Goal: Communication & Community: Answer question/provide support

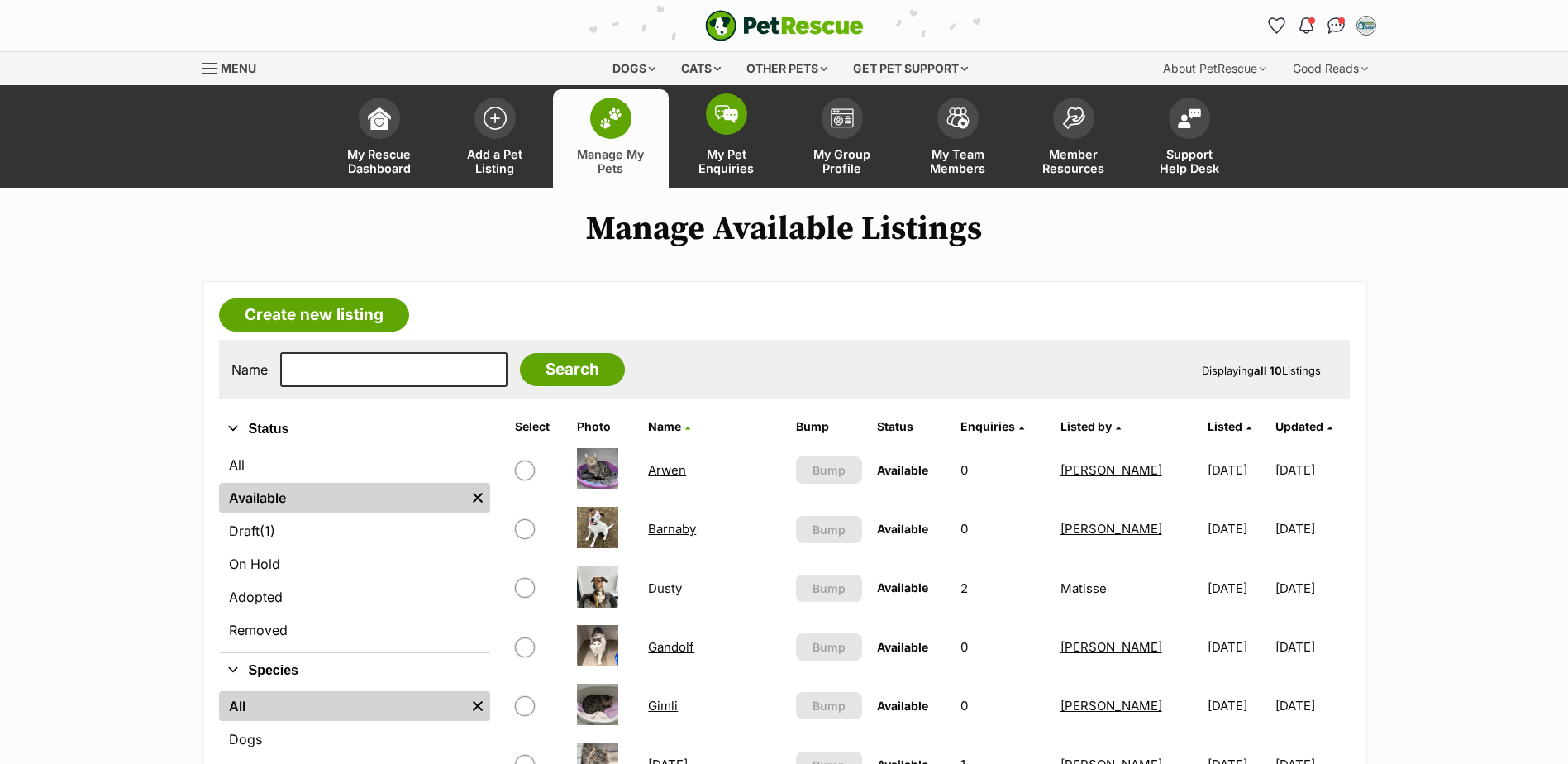
click at [726, 164] on span "My Pet Enquiries" at bounding box center [726, 161] width 74 height 28
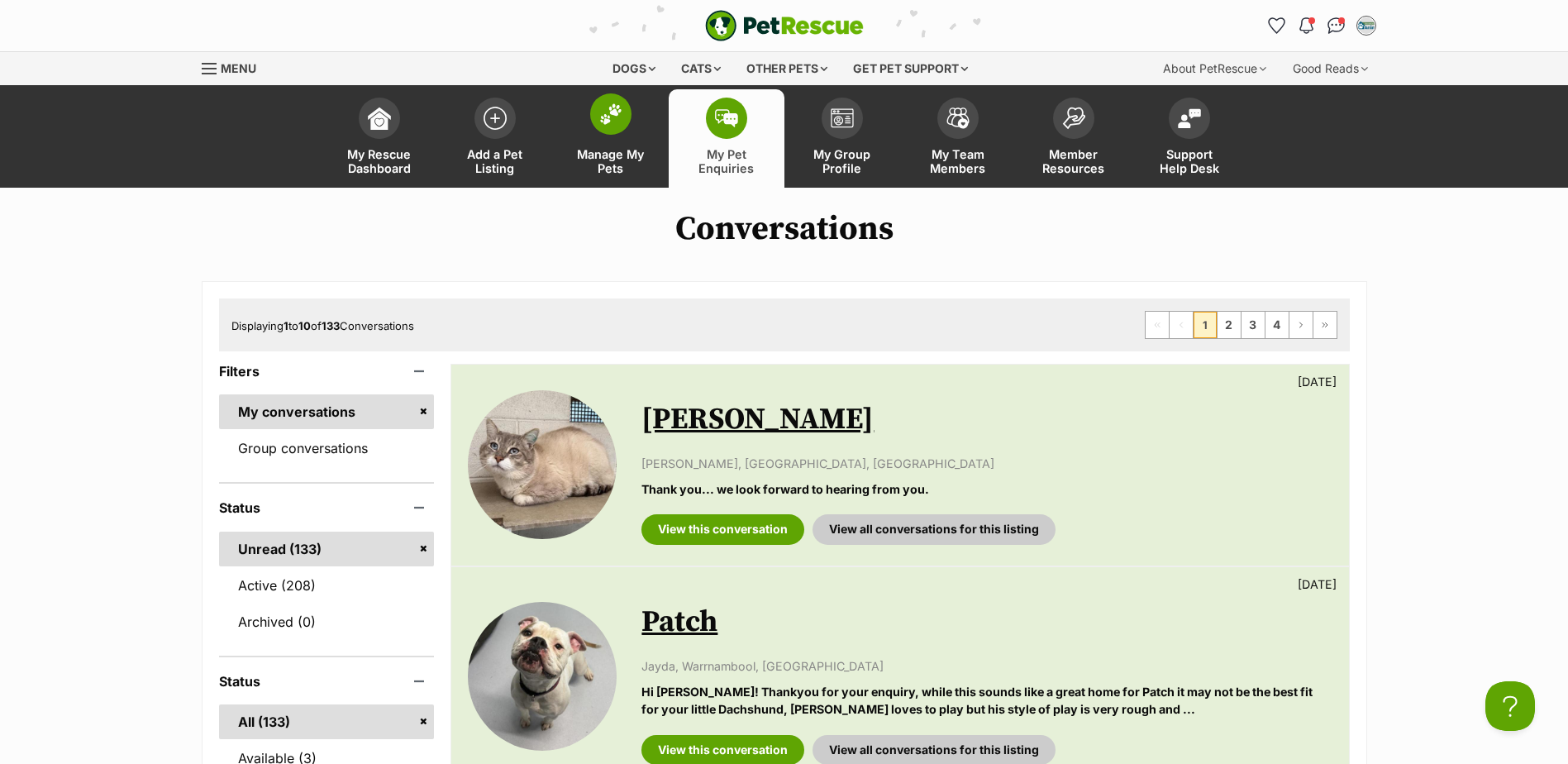
click at [611, 166] on span "Manage My Pets" at bounding box center [611, 161] width 74 height 28
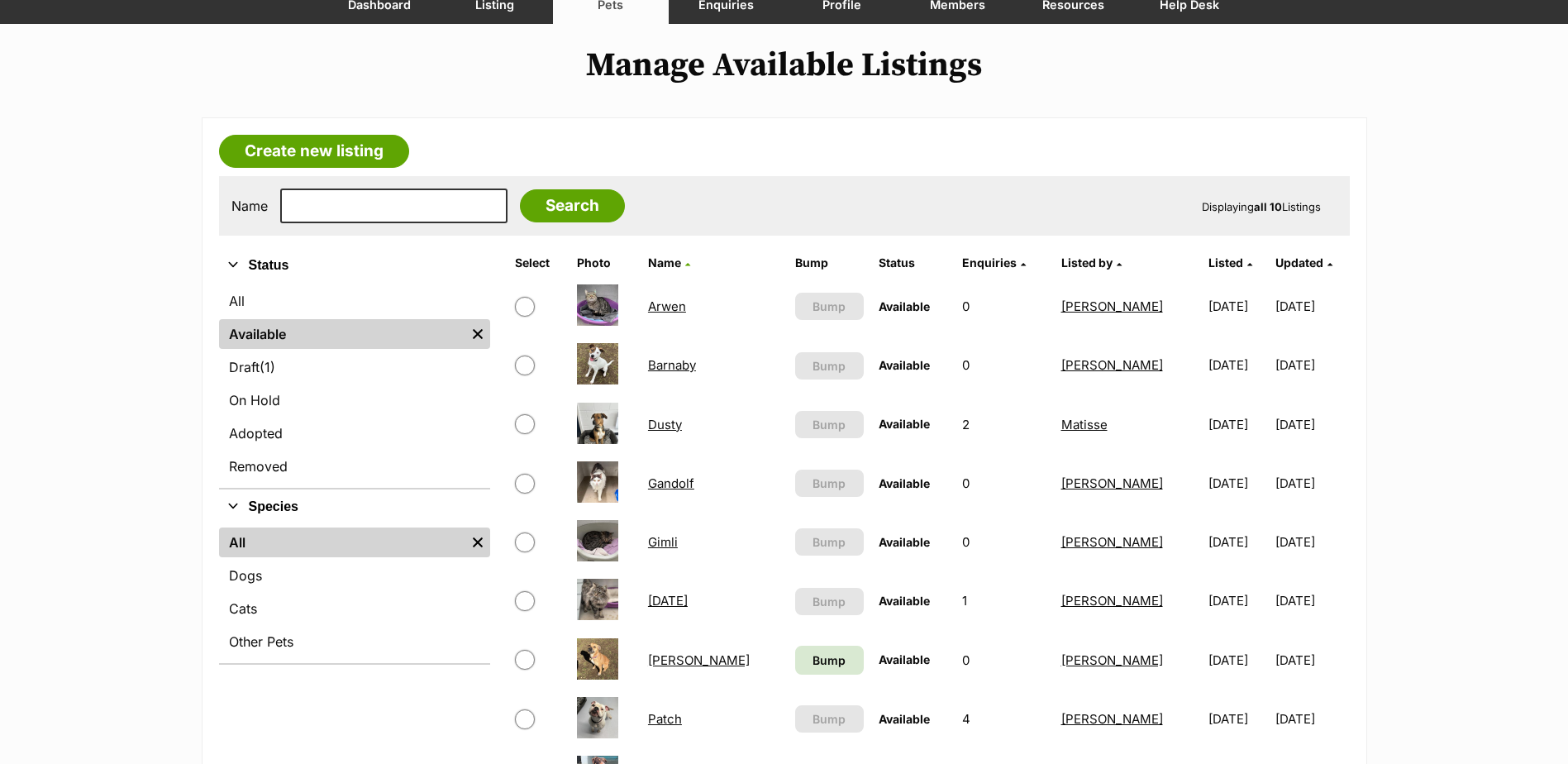
scroll to position [330, 0]
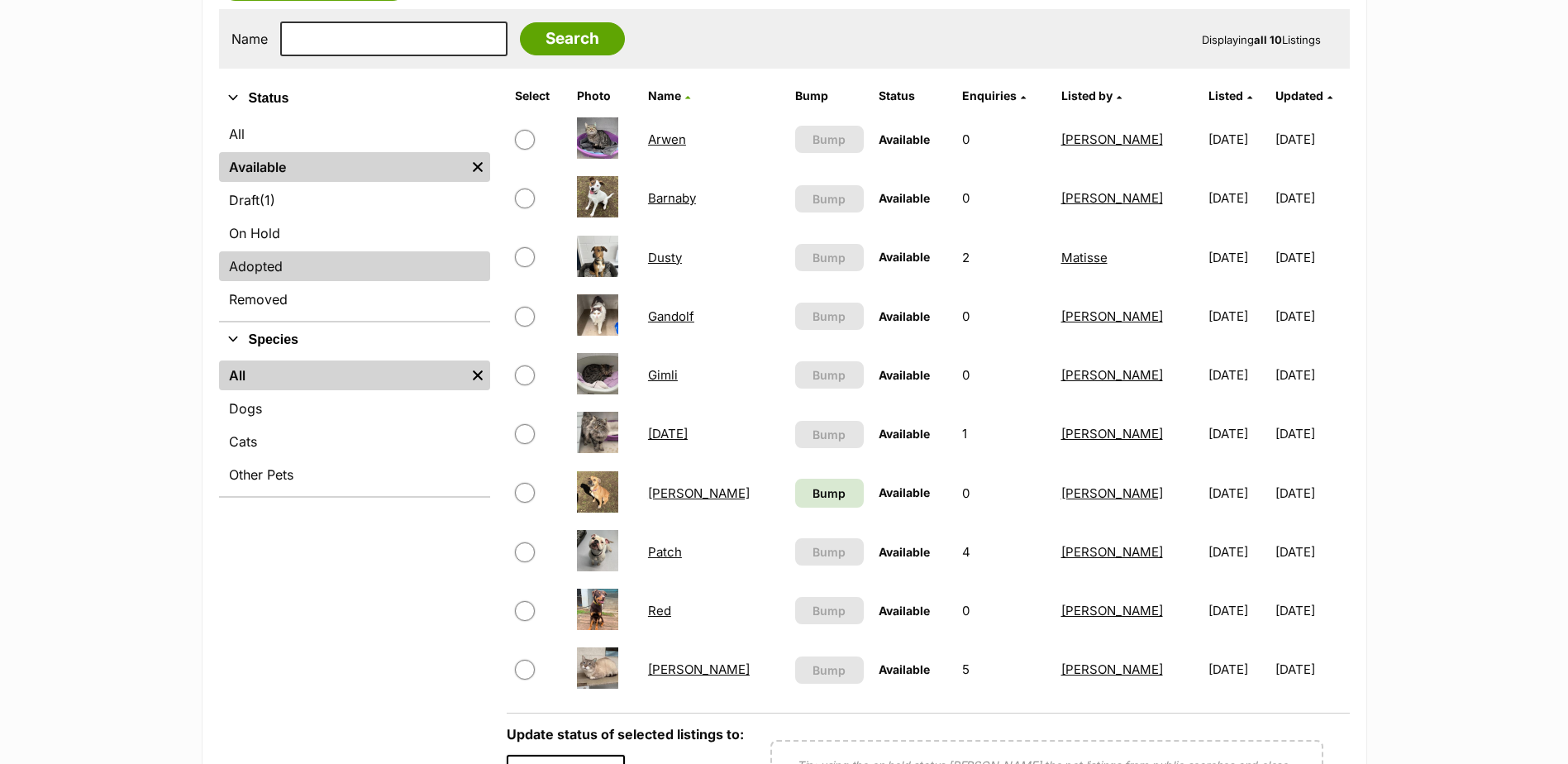
click at [252, 265] on link "Adopted" at bounding box center [354, 266] width 272 height 30
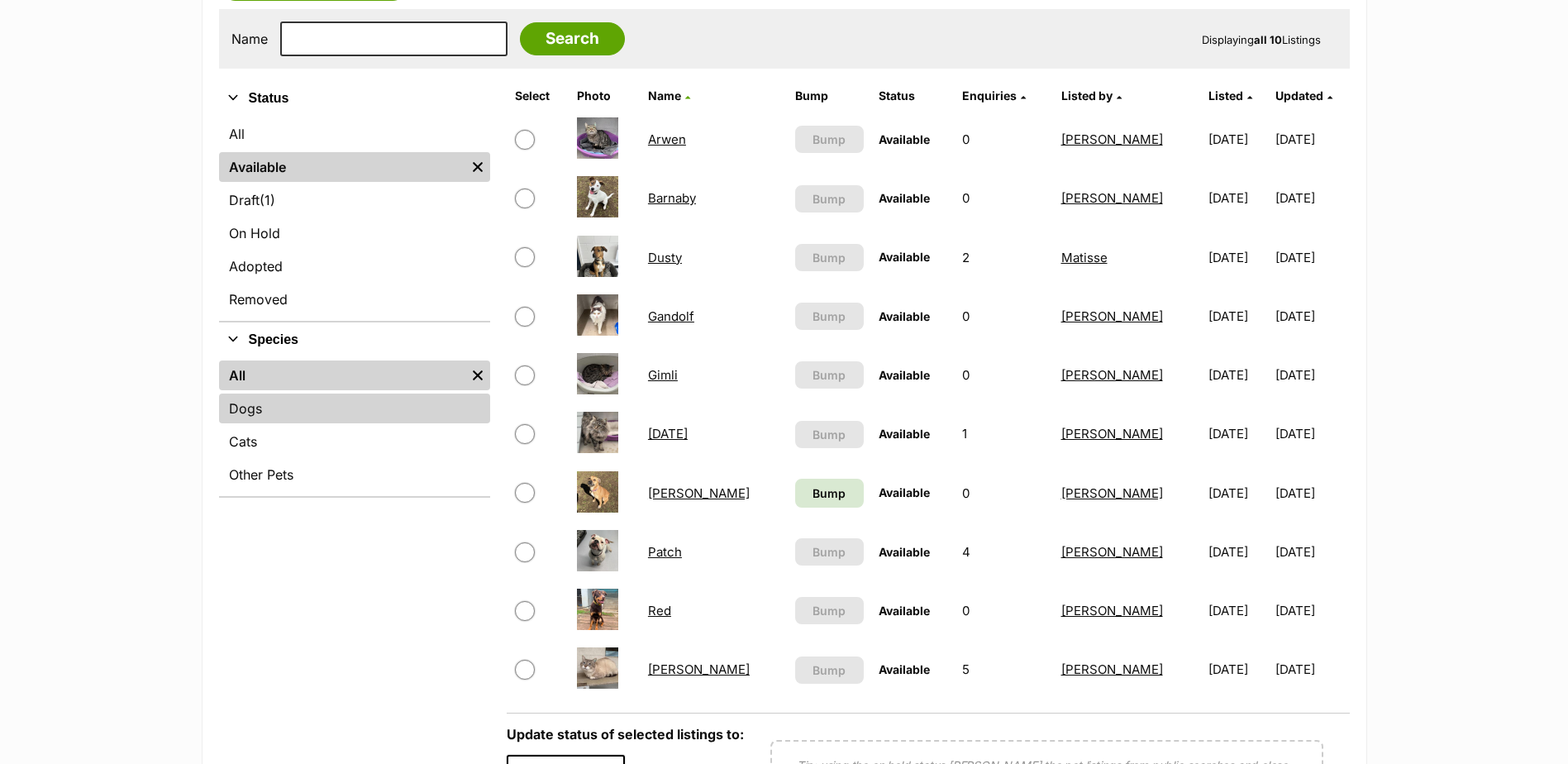
click at [251, 406] on link "Dogs" at bounding box center [354, 408] width 272 height 30
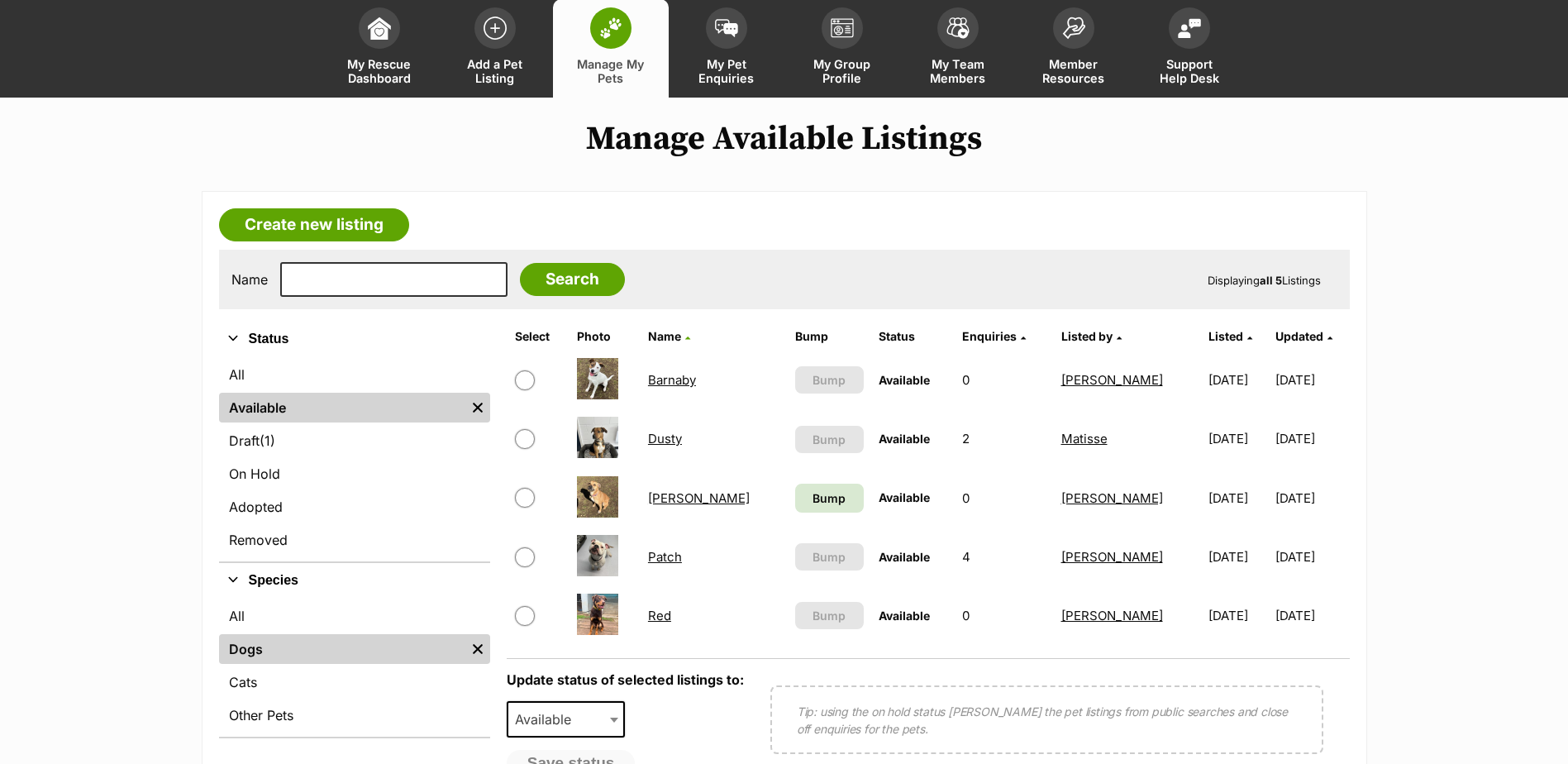
scroll to position [248, 0]
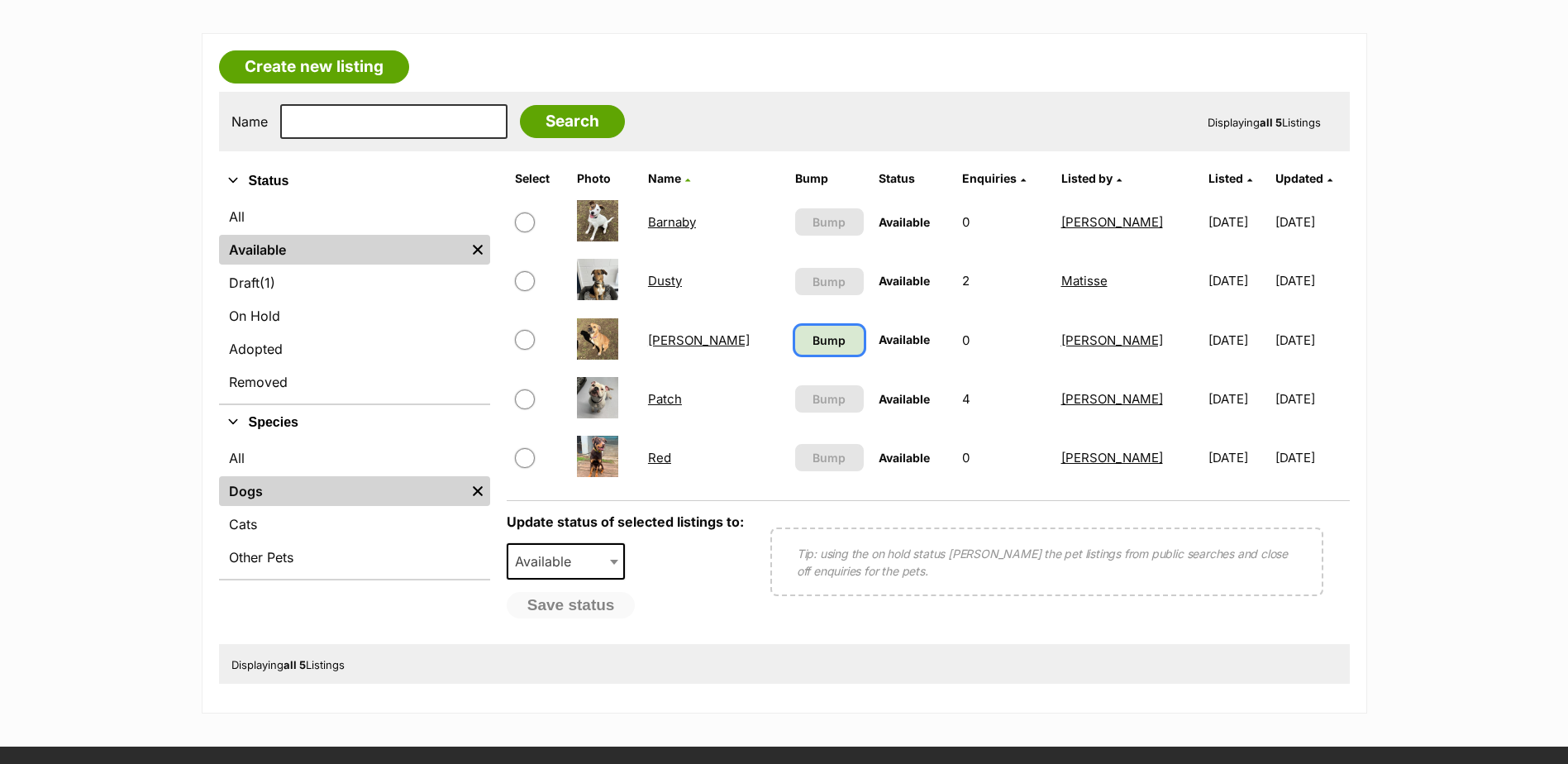
click at [813, 345] on span "Bump" at bounding box center [829, 340] width 33 height 17
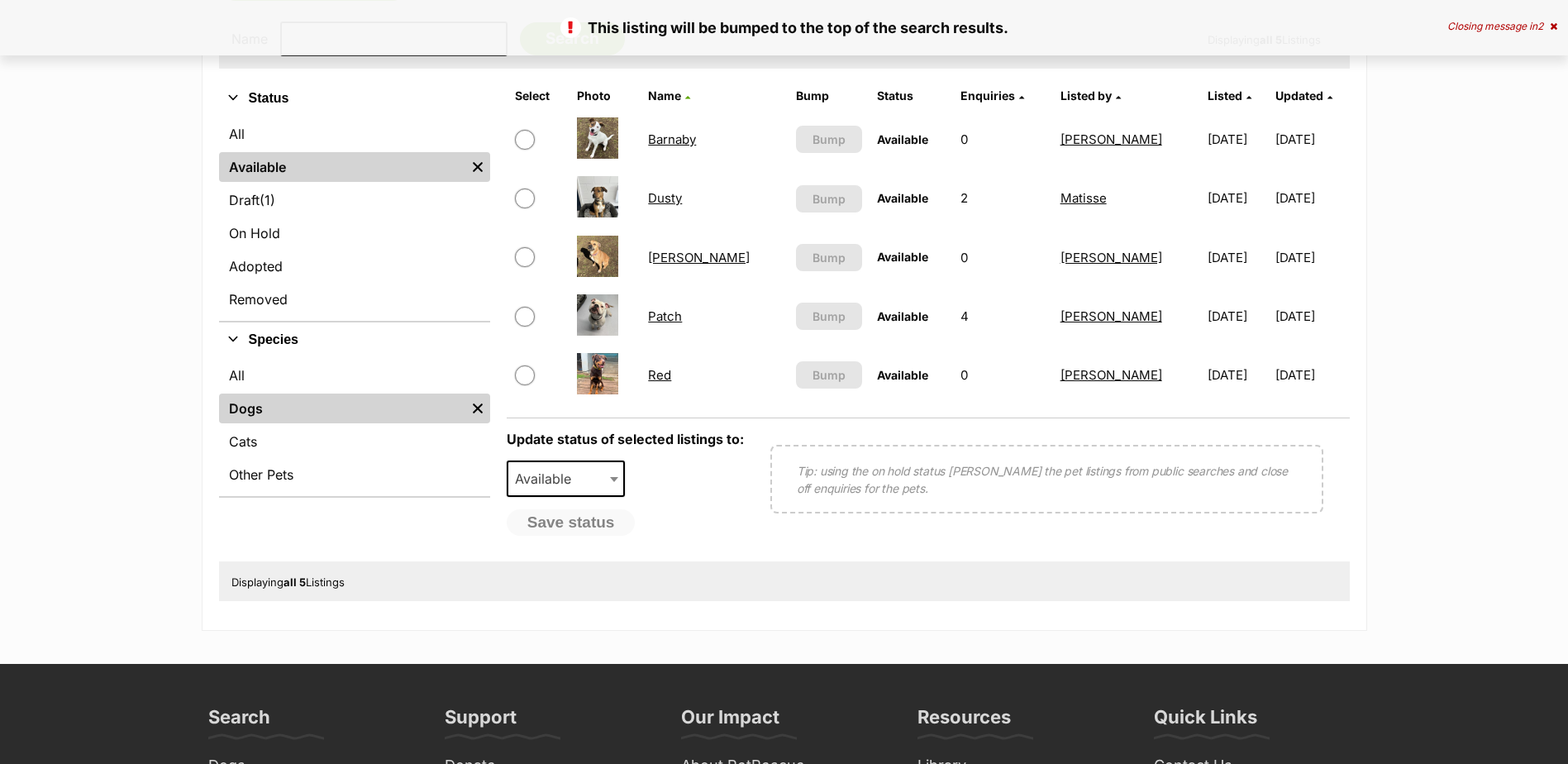
scroll to position [248, 0]
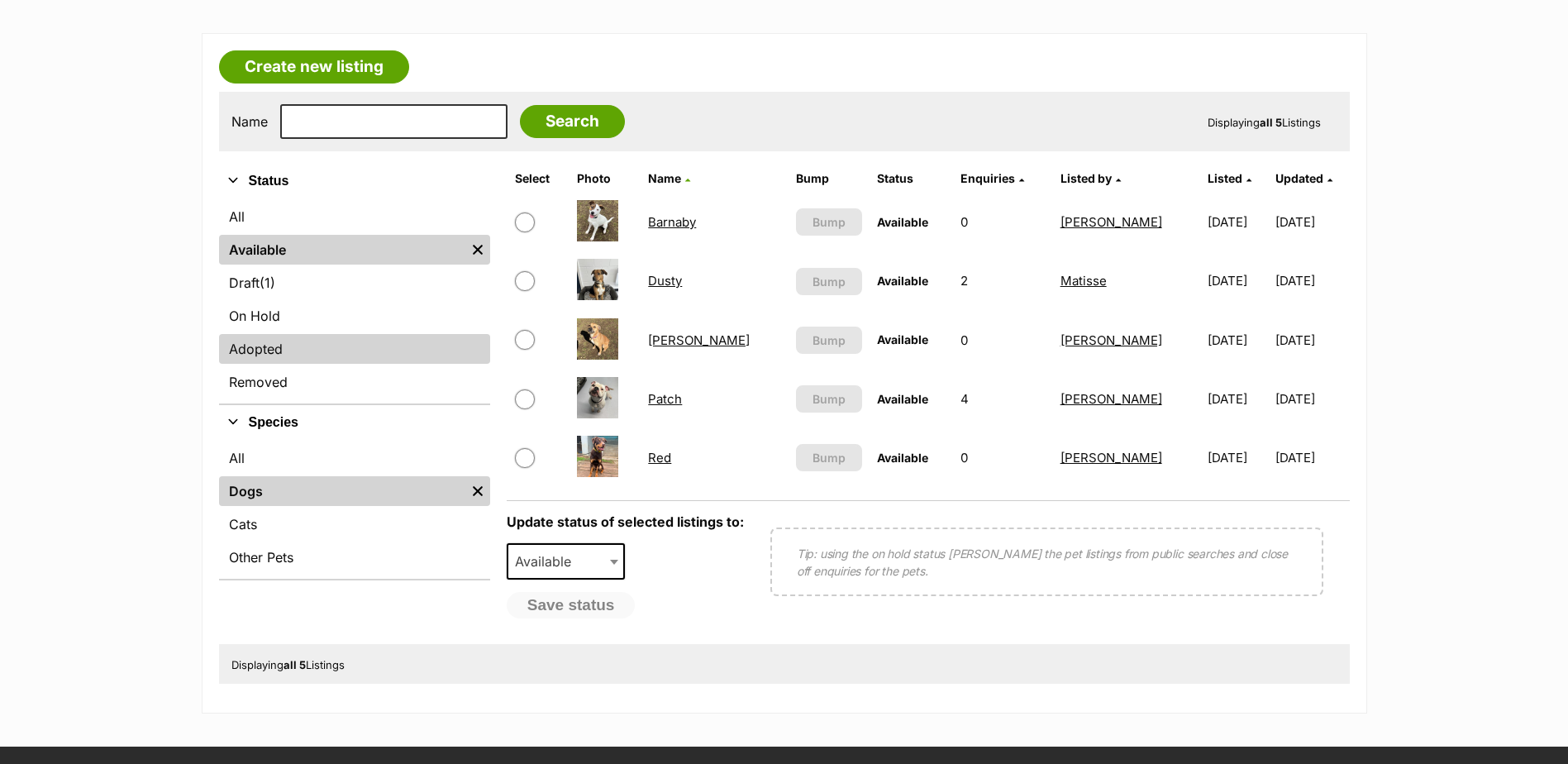
click at [245, 352] on link "Adopted" at bounding box center [354, 349] width 272 height 30
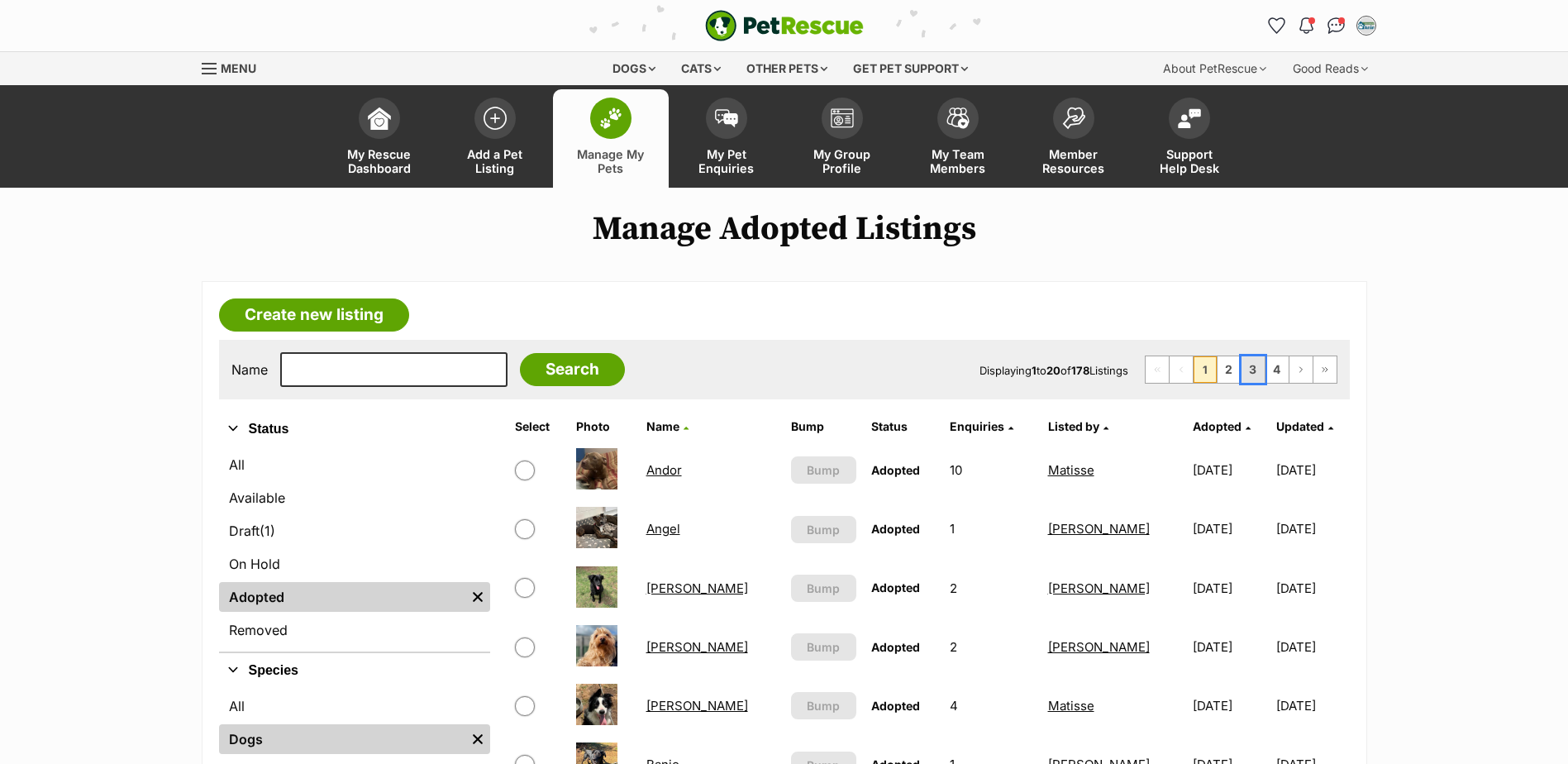
click at [1251, 370] on link "3" at bounding box center [1253, 369] width 23 height 26
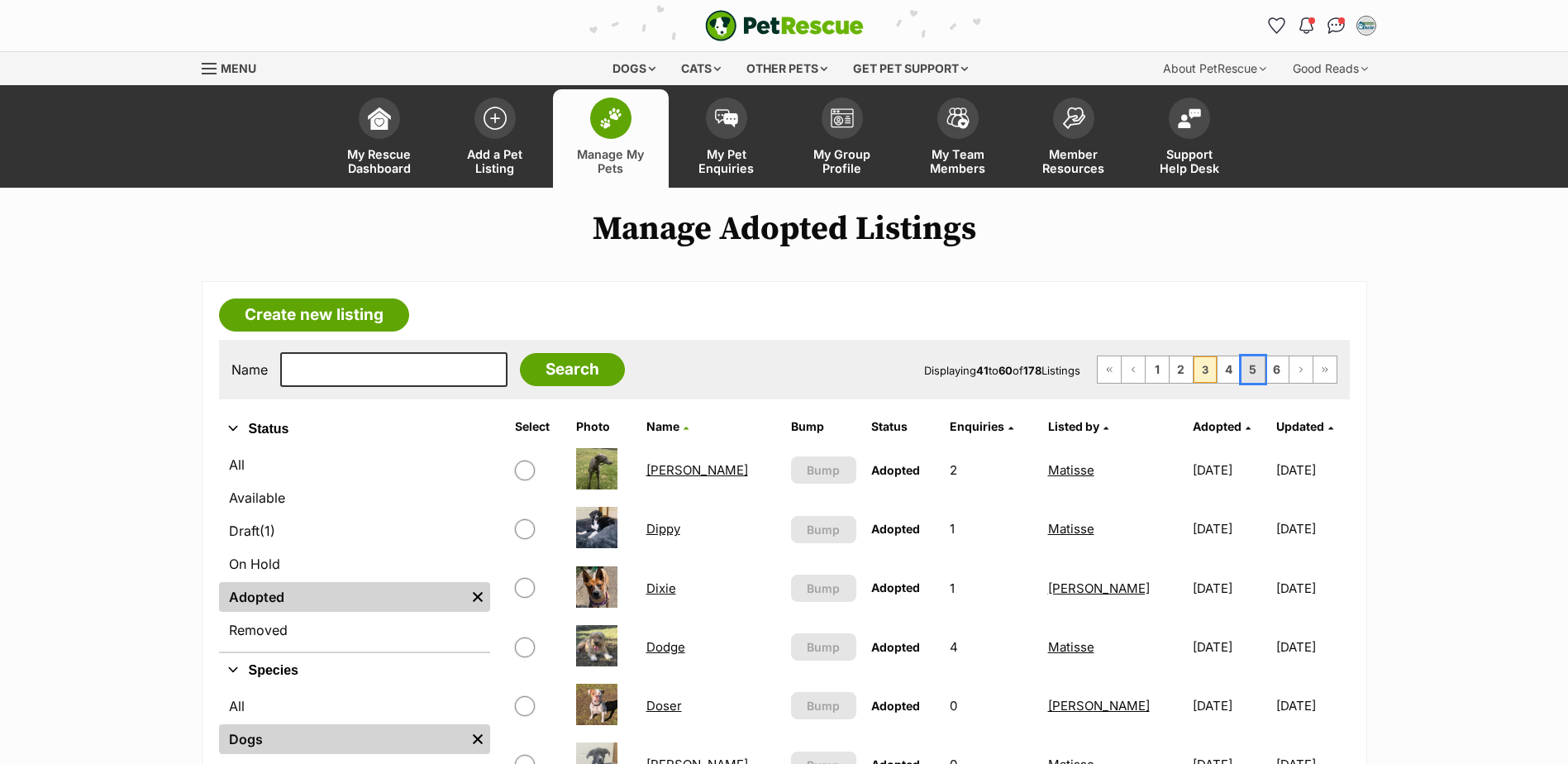
click at [1250, 369] on link "5" at bounding box center [1253, 369] width 23 height 26
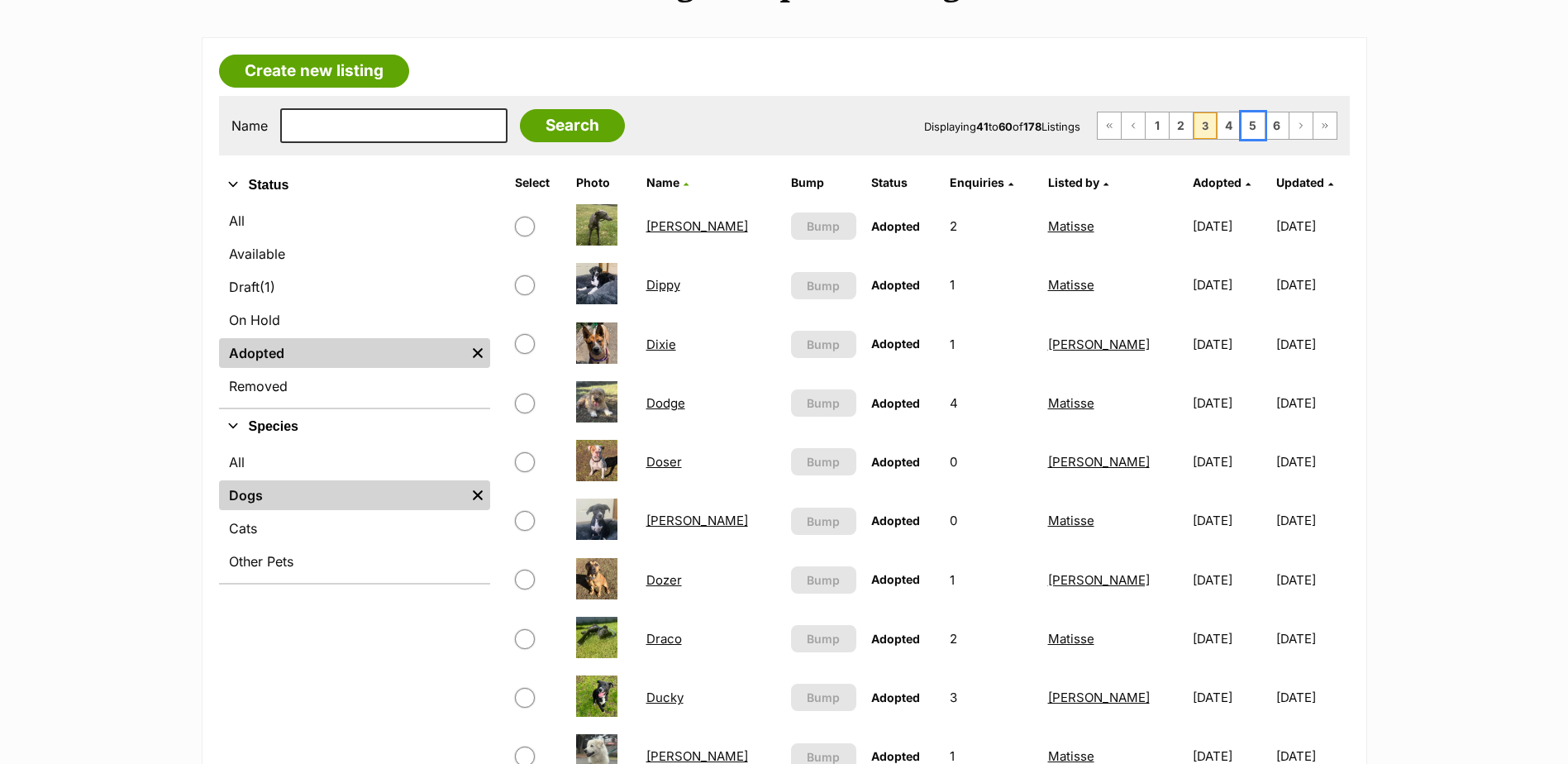
scroll to position [248, 0]
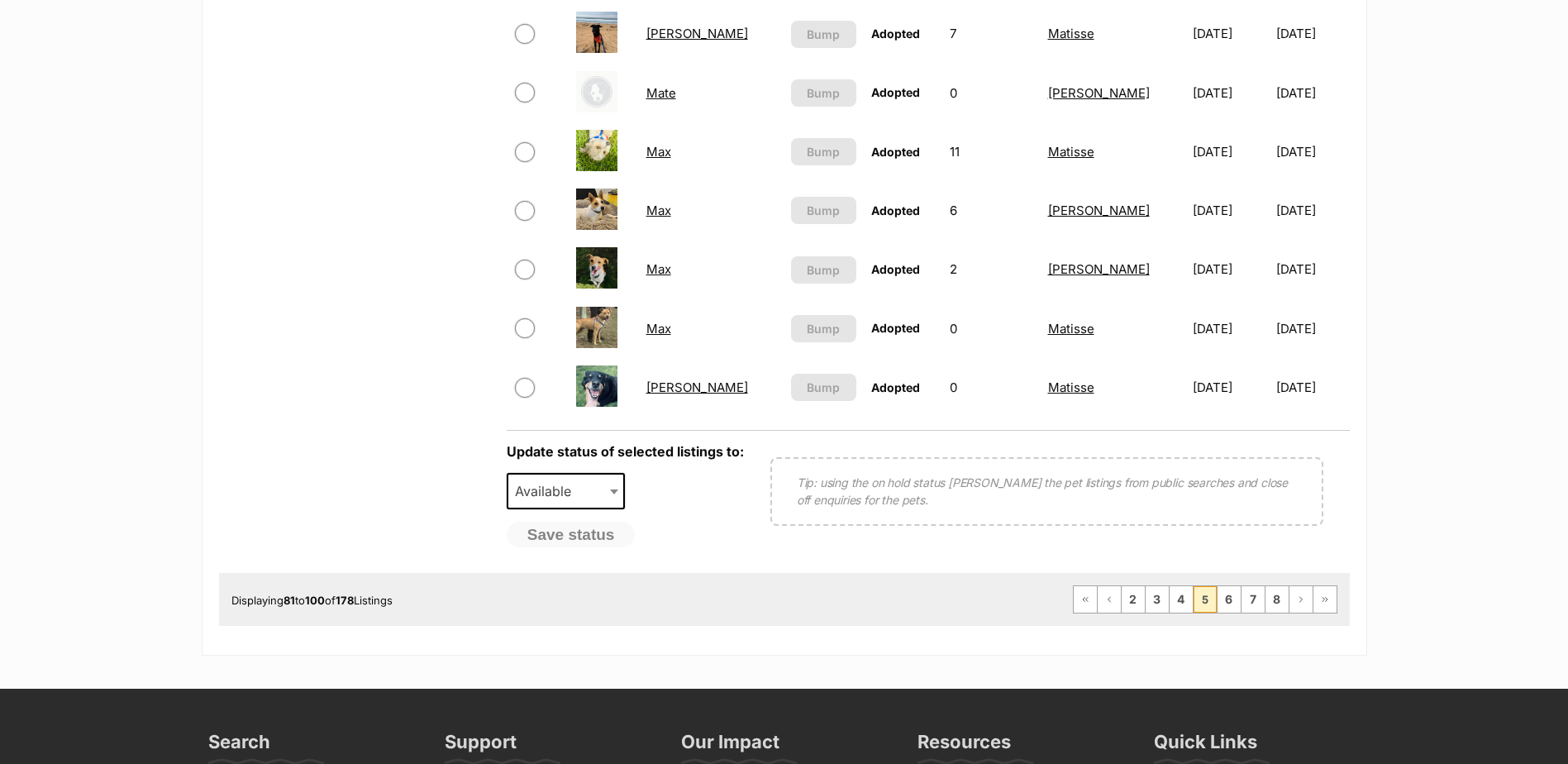
scroll to position [1240, 0]
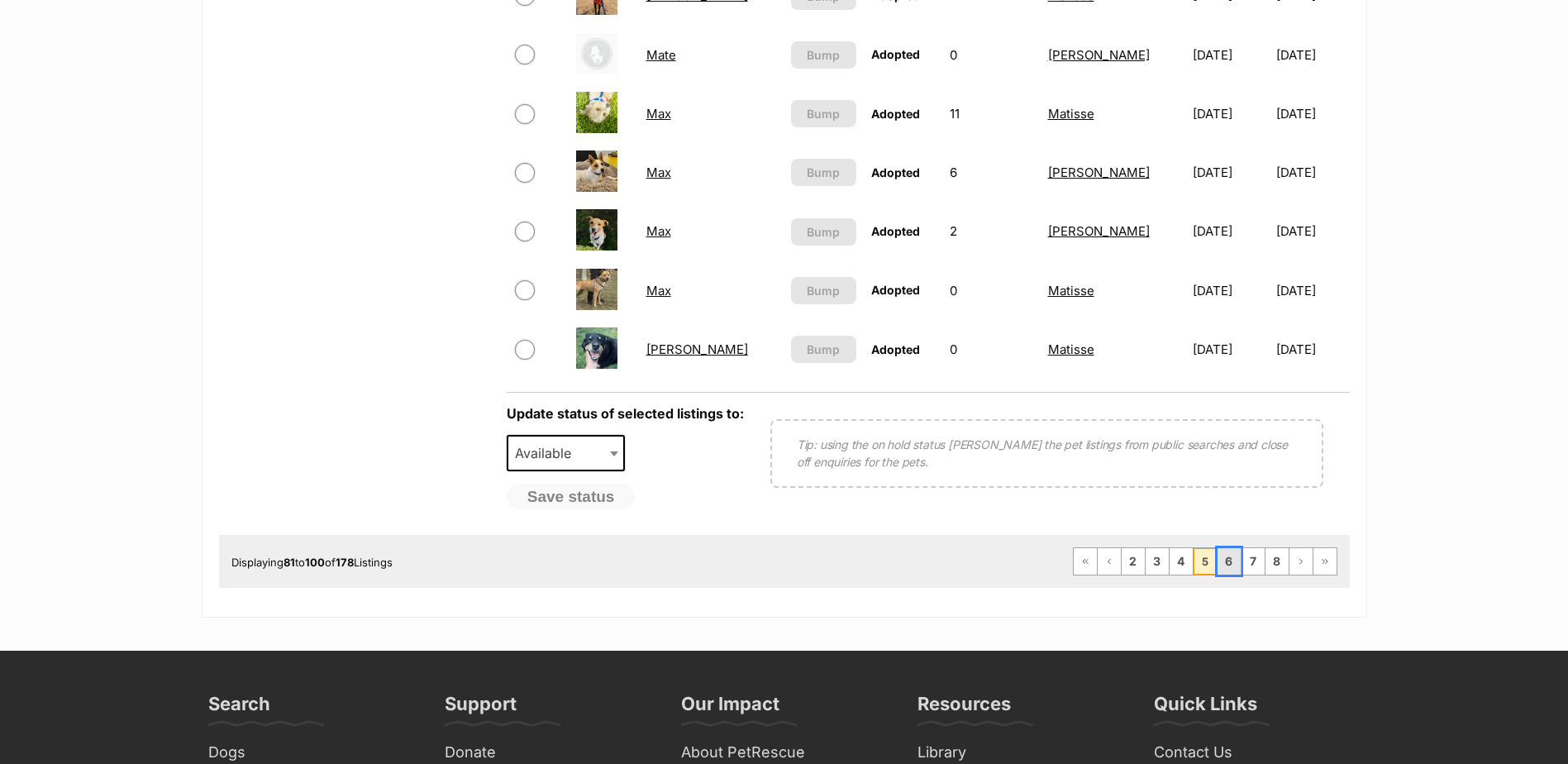
click at [1234, 563] on link "6" at bounding box center [1229, 561] width 23 height 26
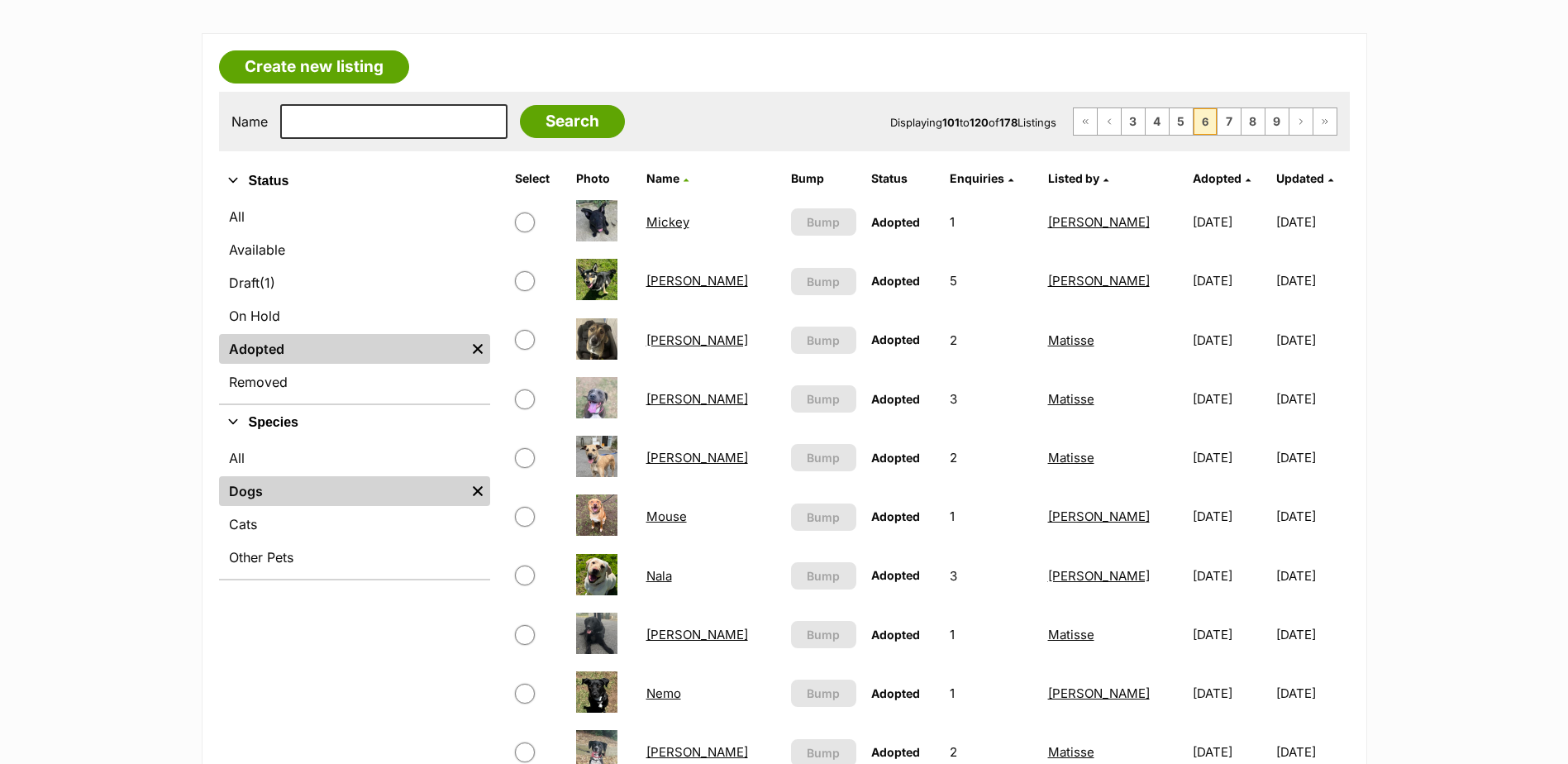
scroll to position [496, 0]
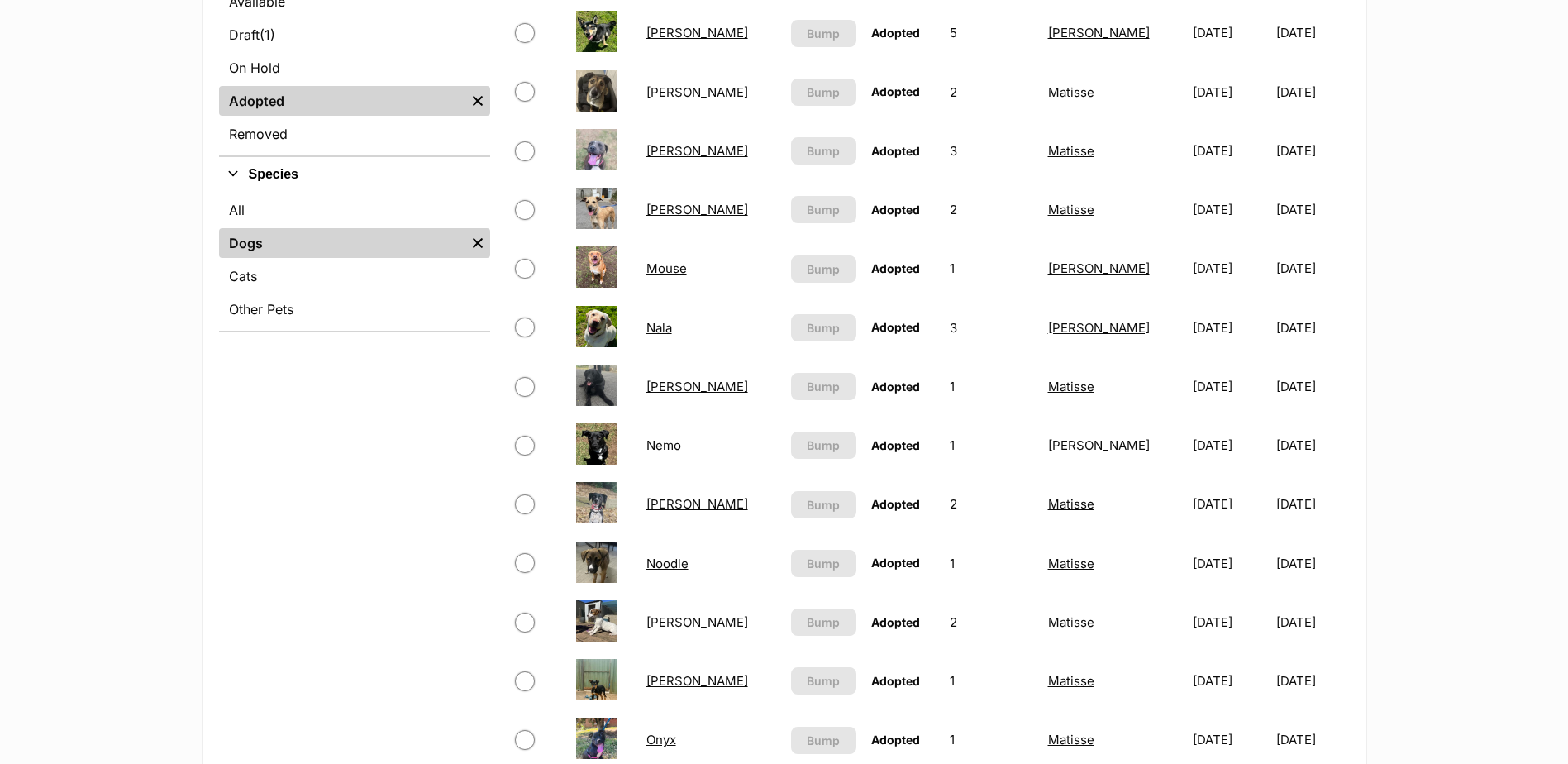
click at [677, 272] on link "Mouse" at bounding box center [666, 268] width 40 height 15
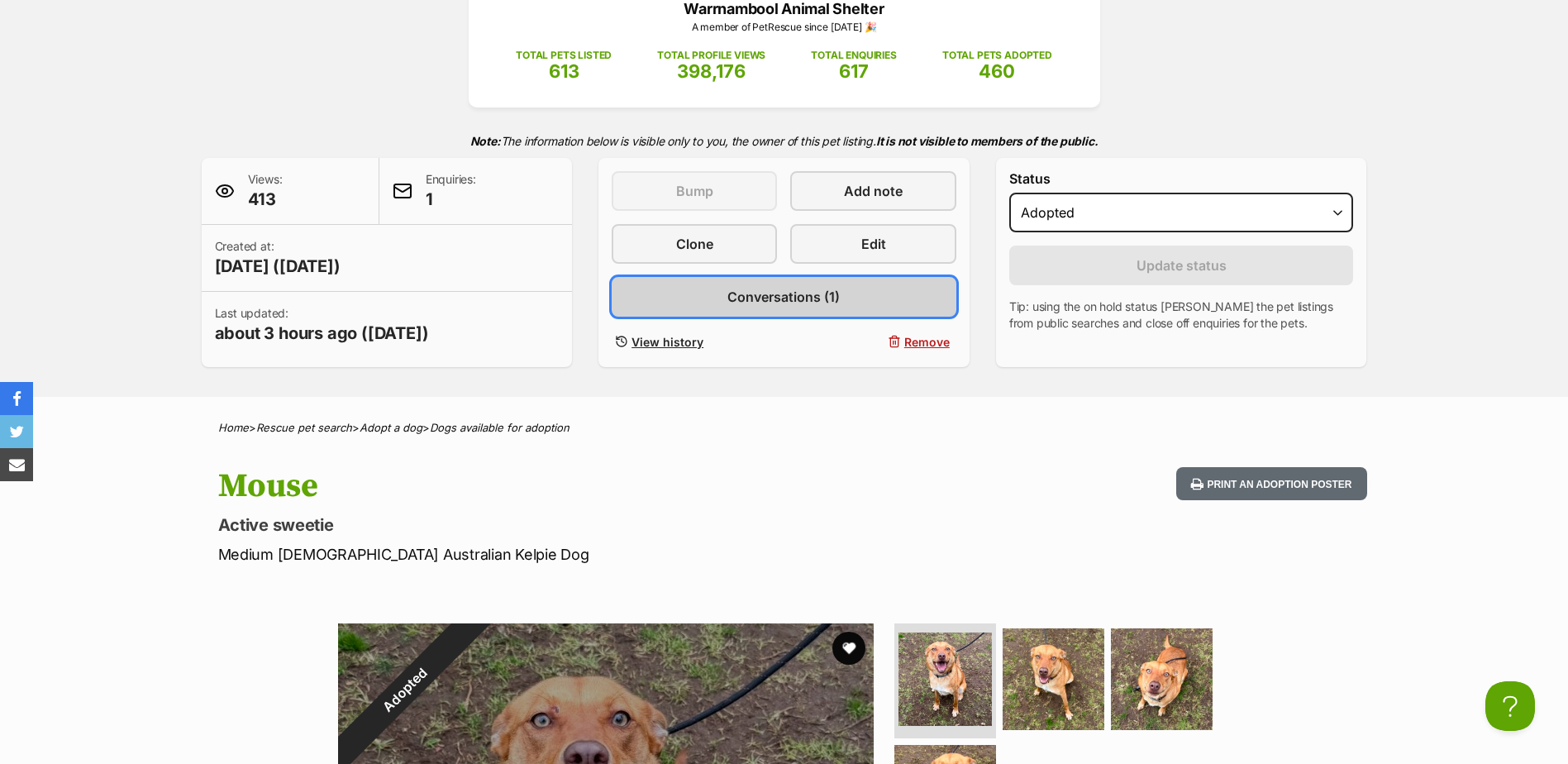
click at [750, 303] on span "Conversations (1)" at bounding box center [783, 297] width 113 height 20
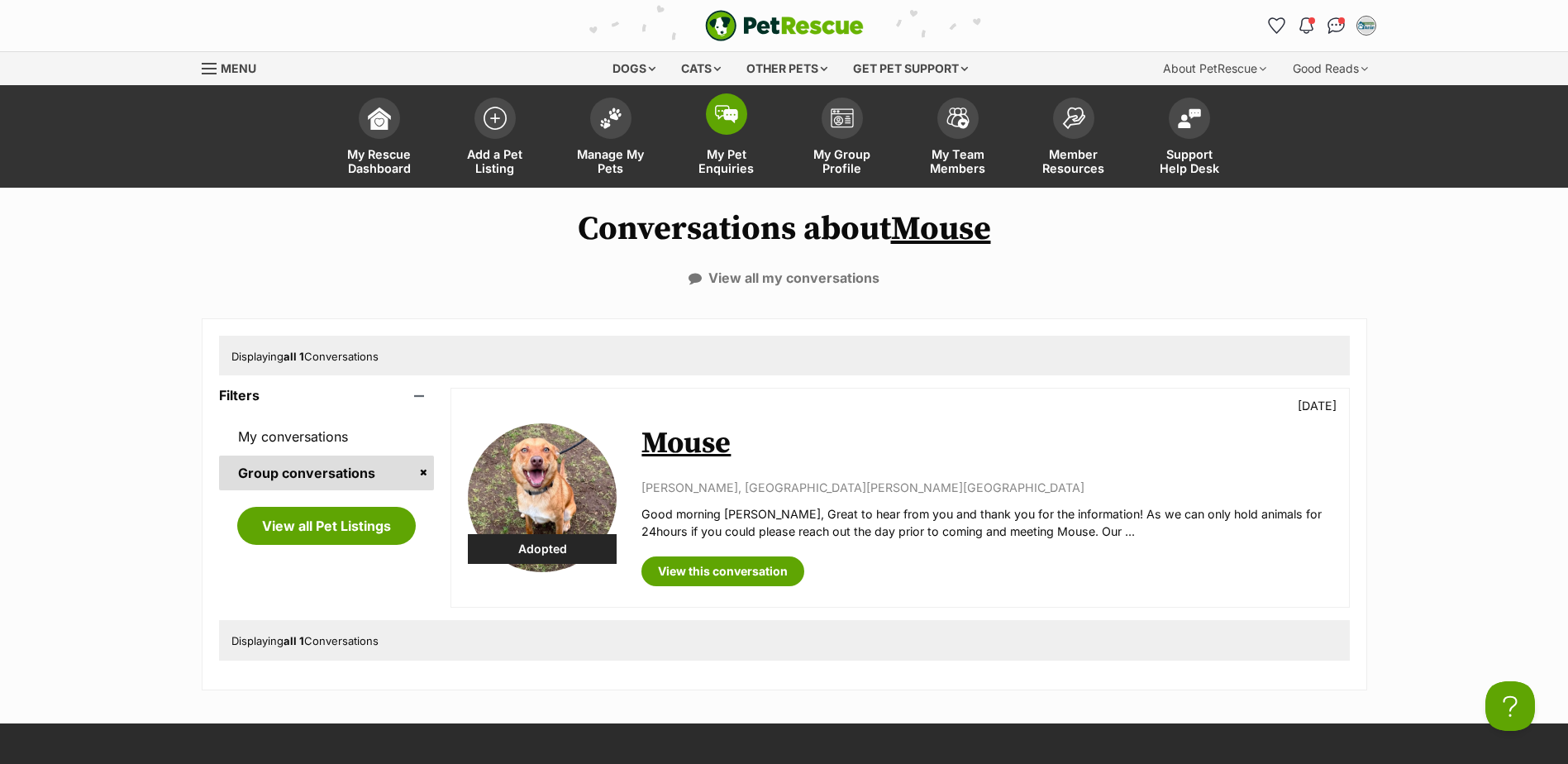
click at [729, 155] on span "My Pet Enquiries" at bounding box center [726, 161] width 74 height 28
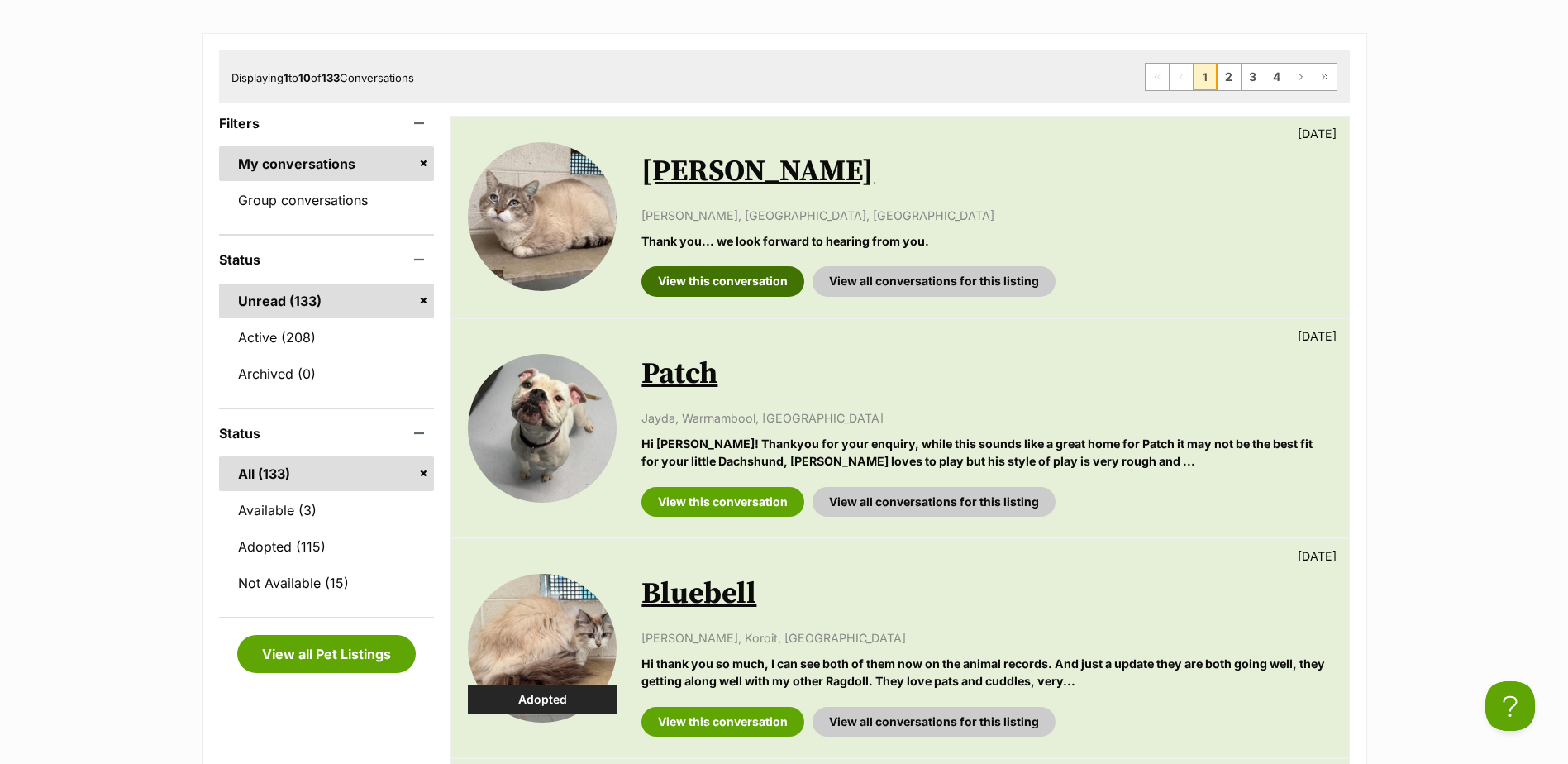
click at [719, 277] on link "View this conversation" at bounding box center [722, 280] width 163 height 30
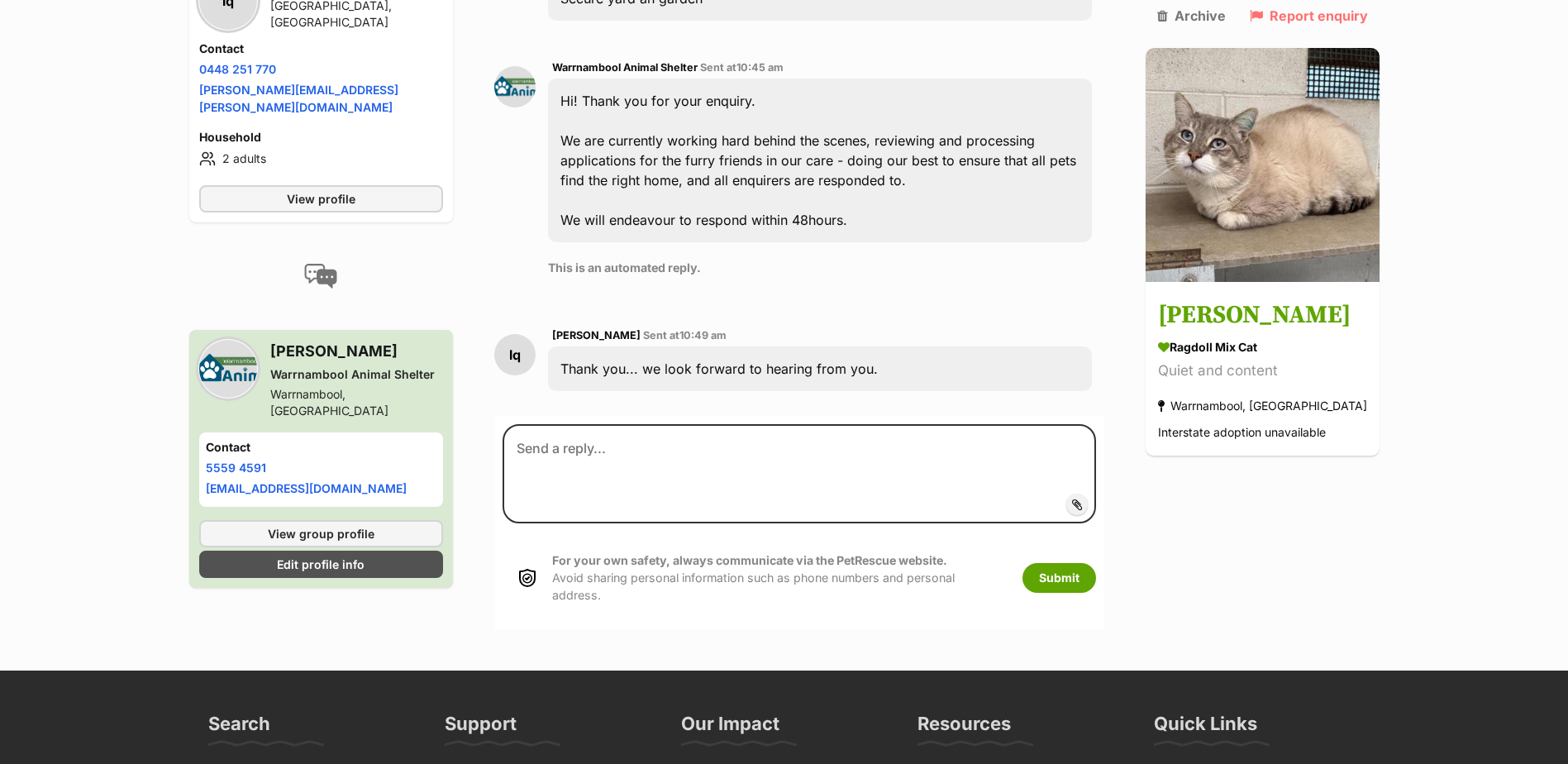
scroll to position [587, 0]
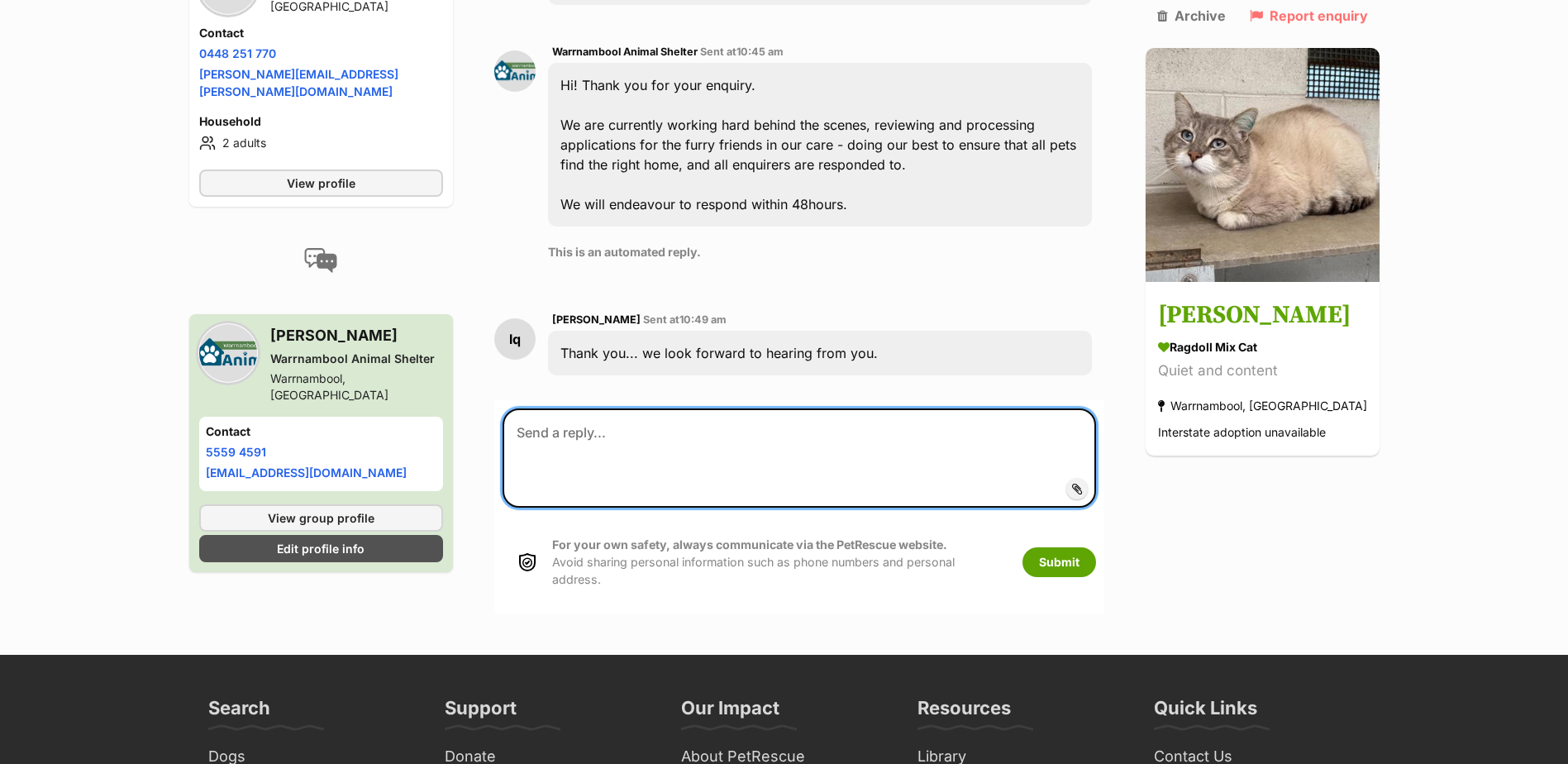
click at [773, 408] on textarea at bounding box center [798, 458] width 592 height 99
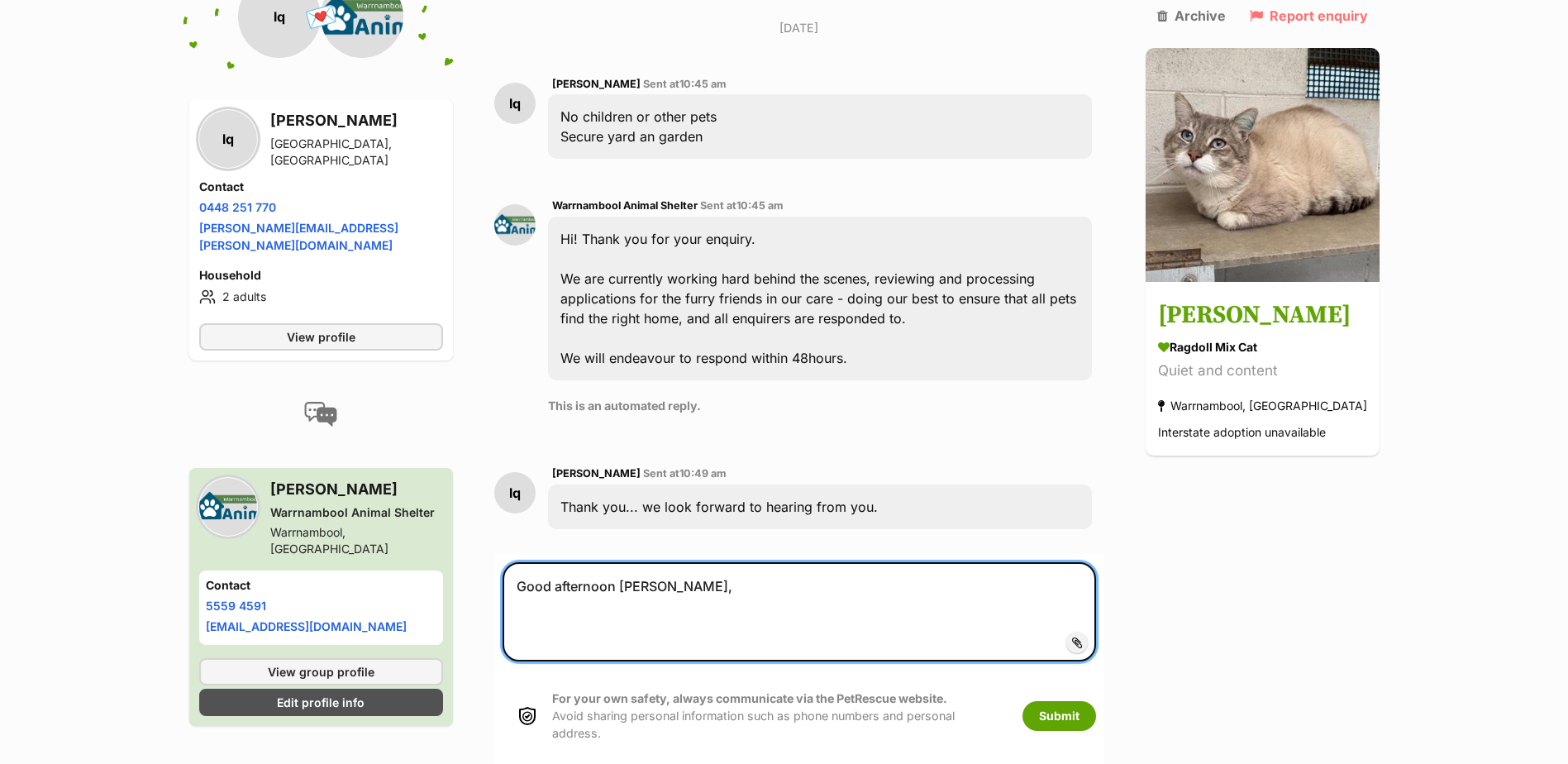
scroll to position [505, 0]
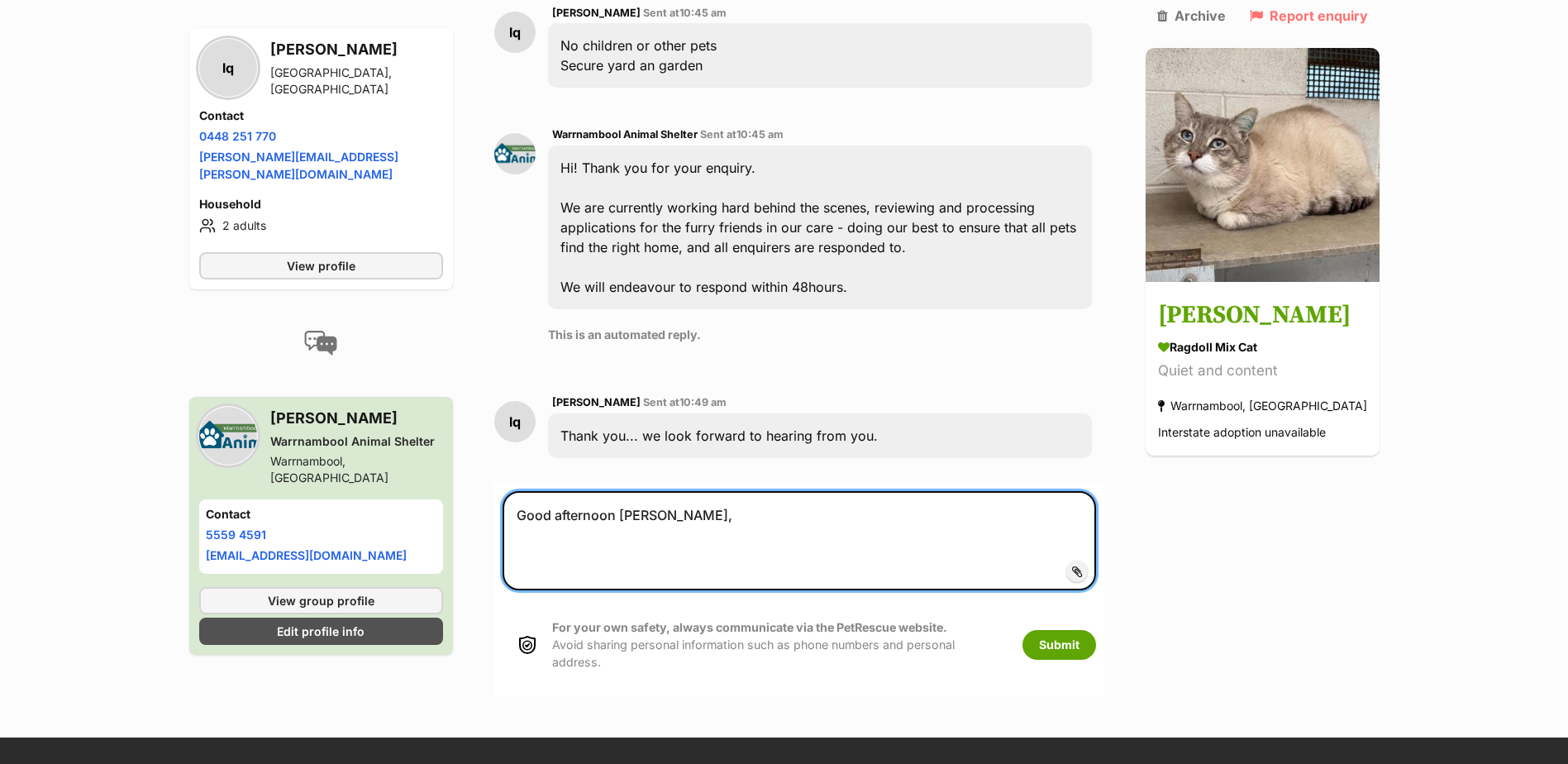
click at [649, 491] on textarea "Good afternoon Lyn," at bounding box center [798, 540] width 592 height 99
click at [814, 491] on textarea "Good afternoon Lorraine," at bounding box center [798, 540] width 592 height 99
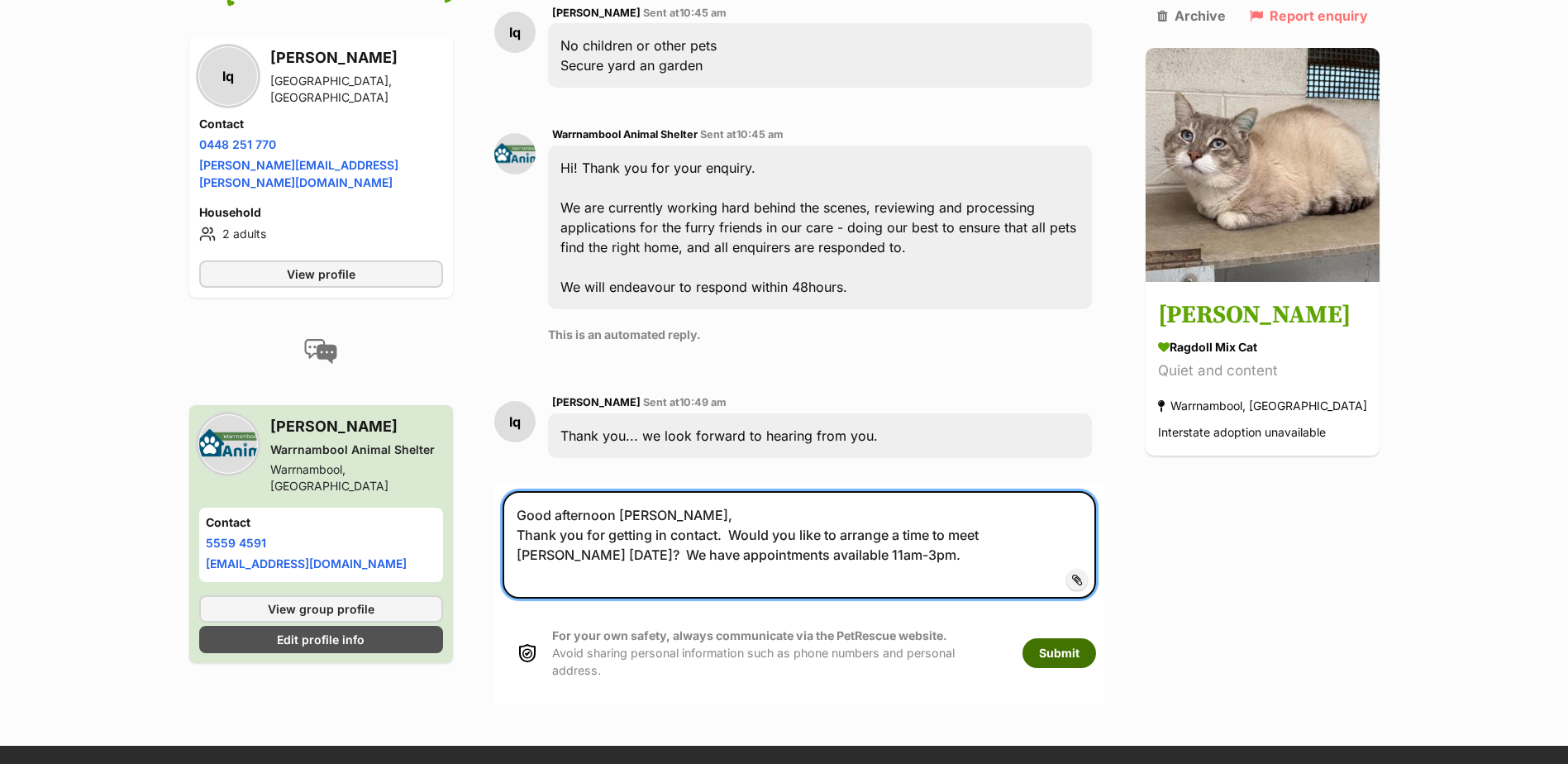
type textarea "Good afternoon Lorraine, Thank you for getting in contact. Would you like to ar…"
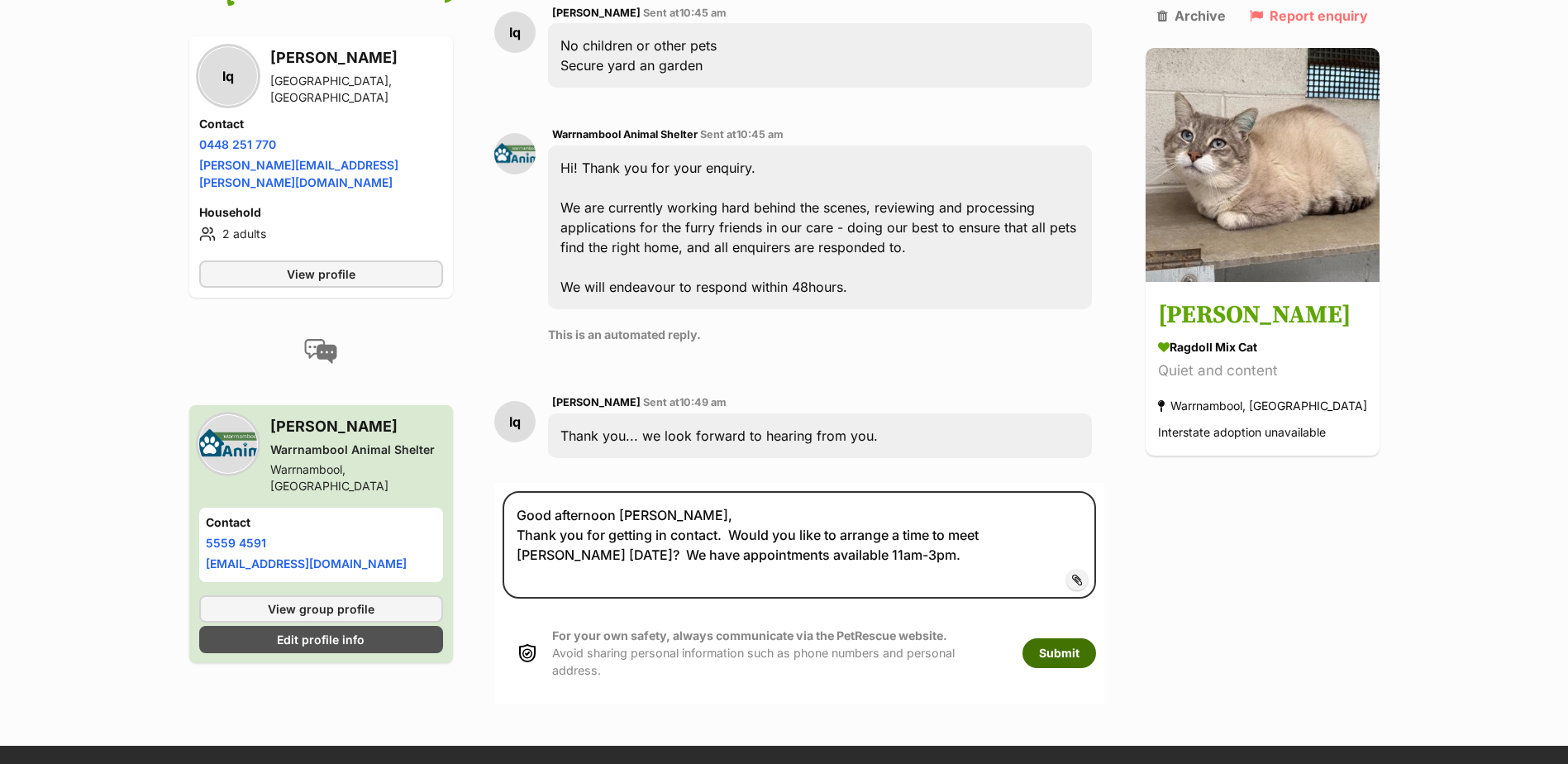
click at [1092, 639] on button "Submit" at bounding box center [1059, 653] width 73 height 30
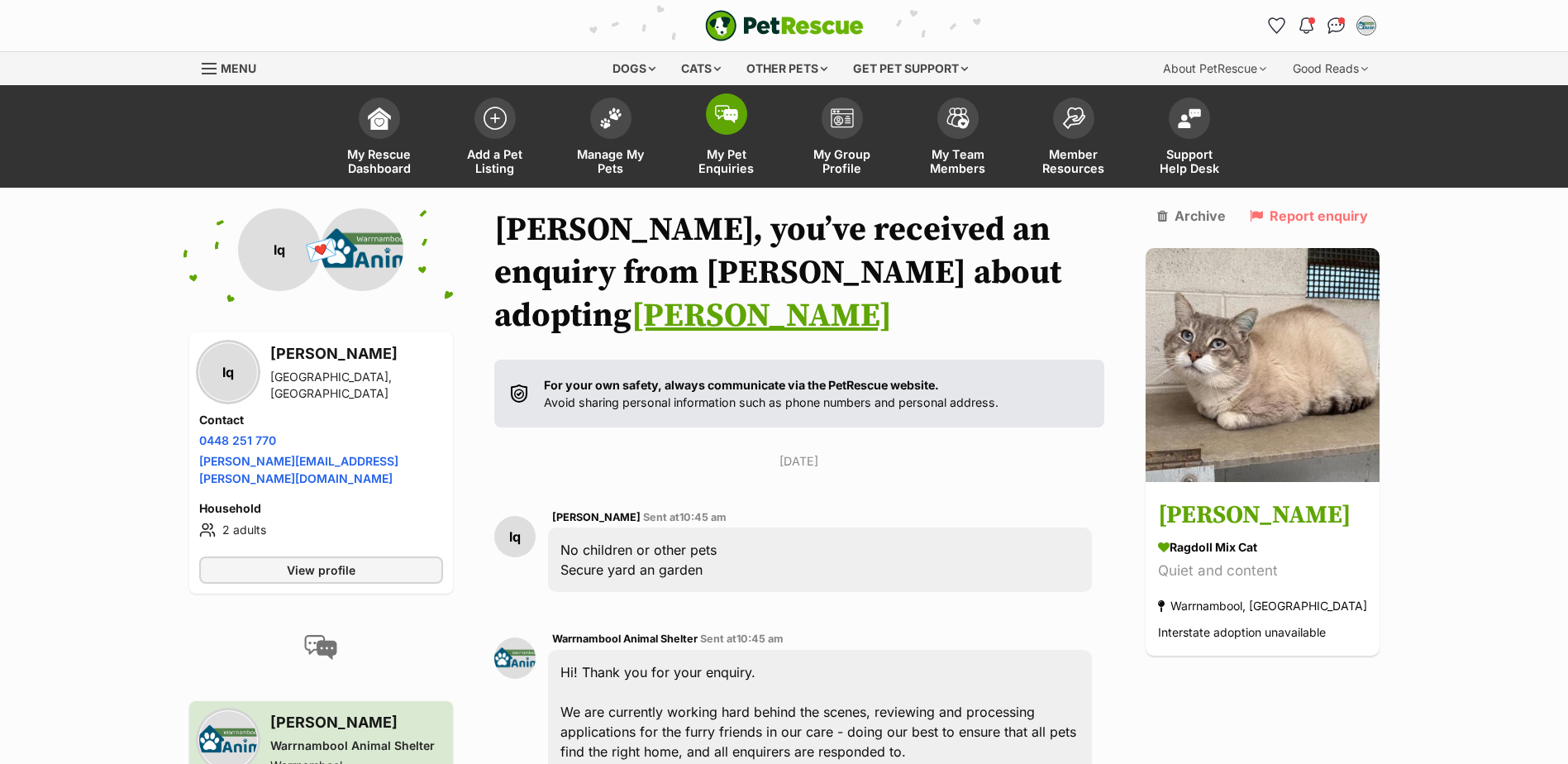
click at [731, 168] on span "My Pet Enquiries" at bounding box center [726, 161] width 74 height 28
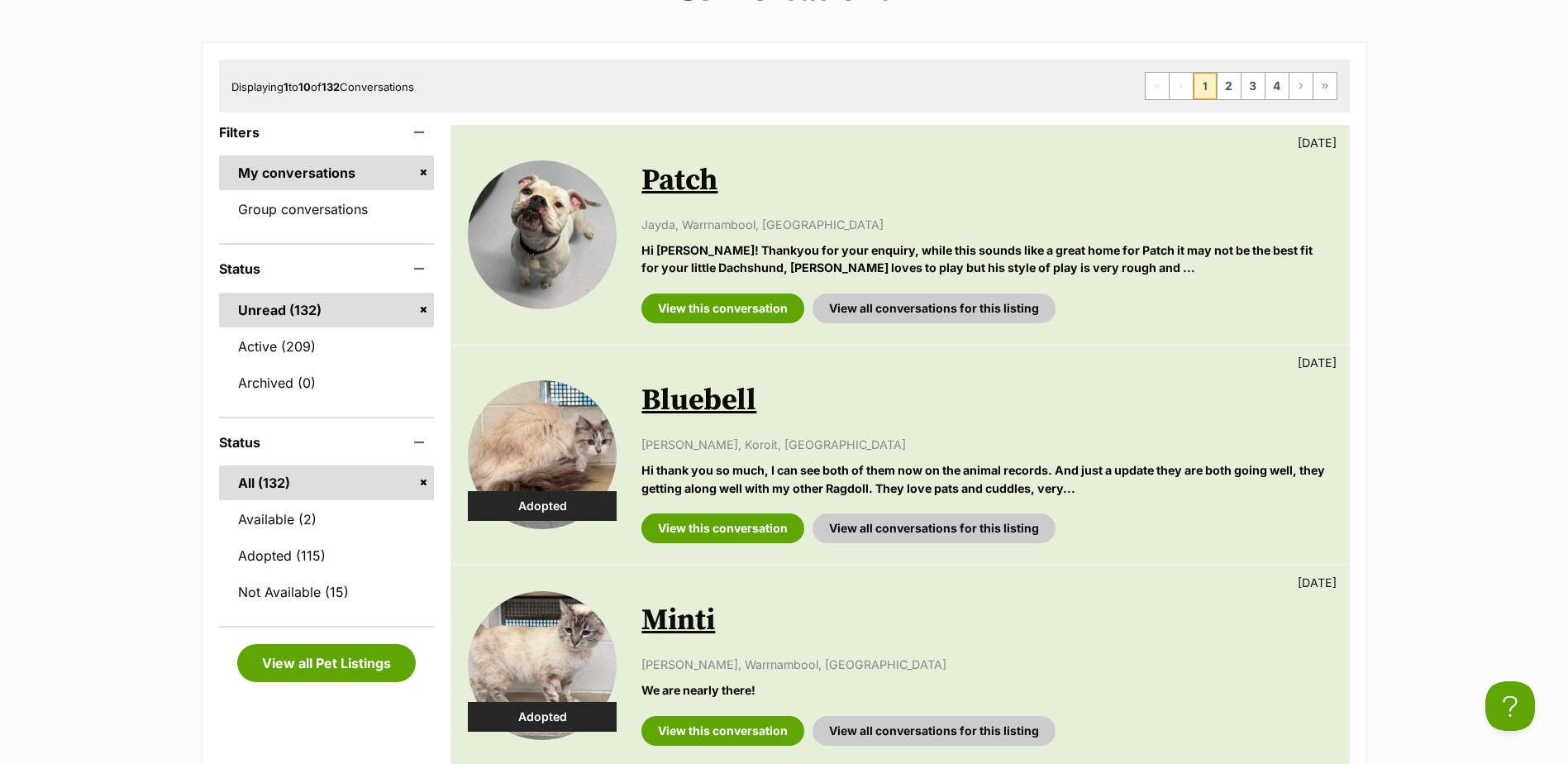
scroll to position [248, 0]
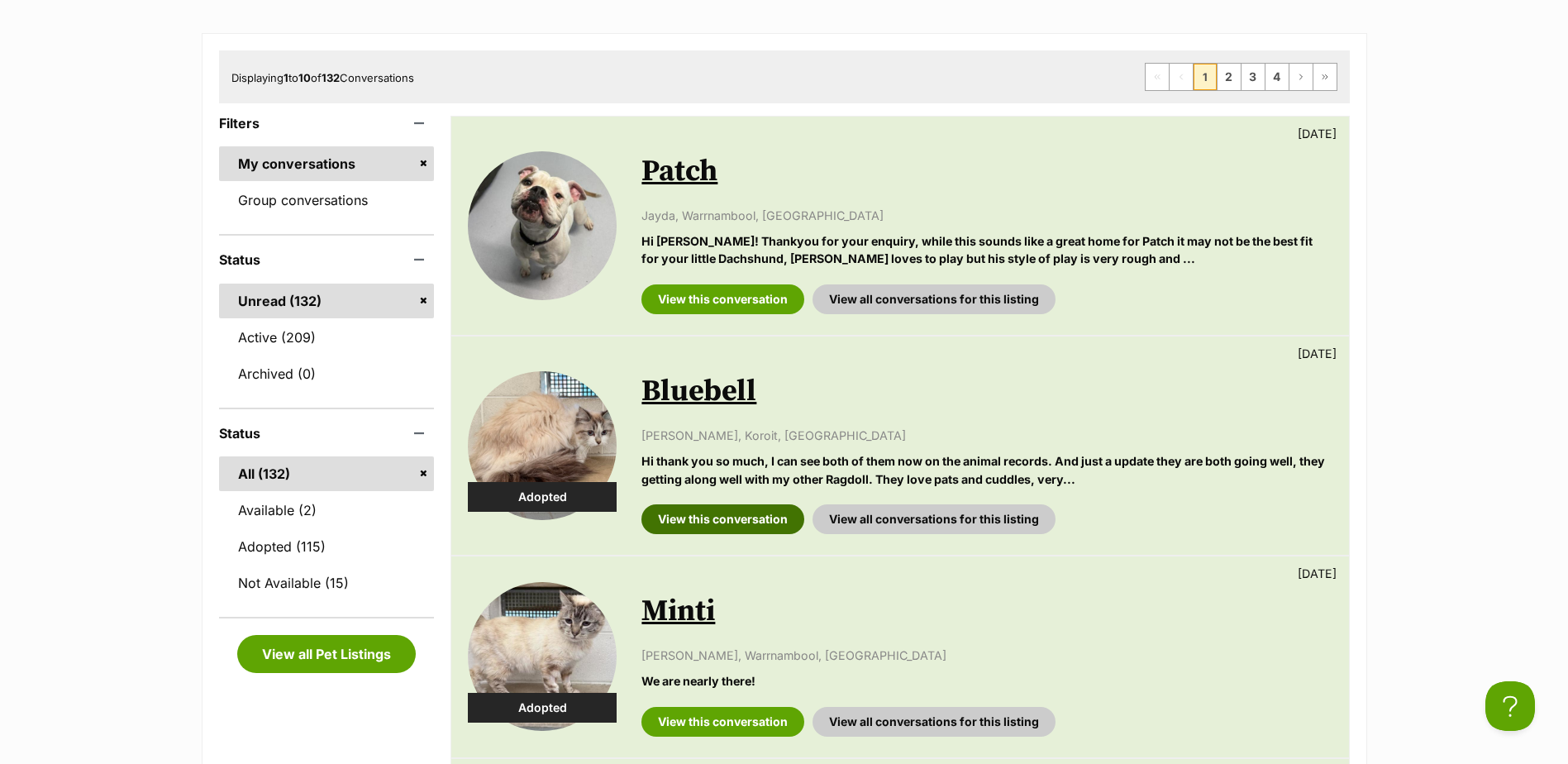
click at [726, 514] on link "View this conversation" at bounding box center [722, 519] width 163 height 30
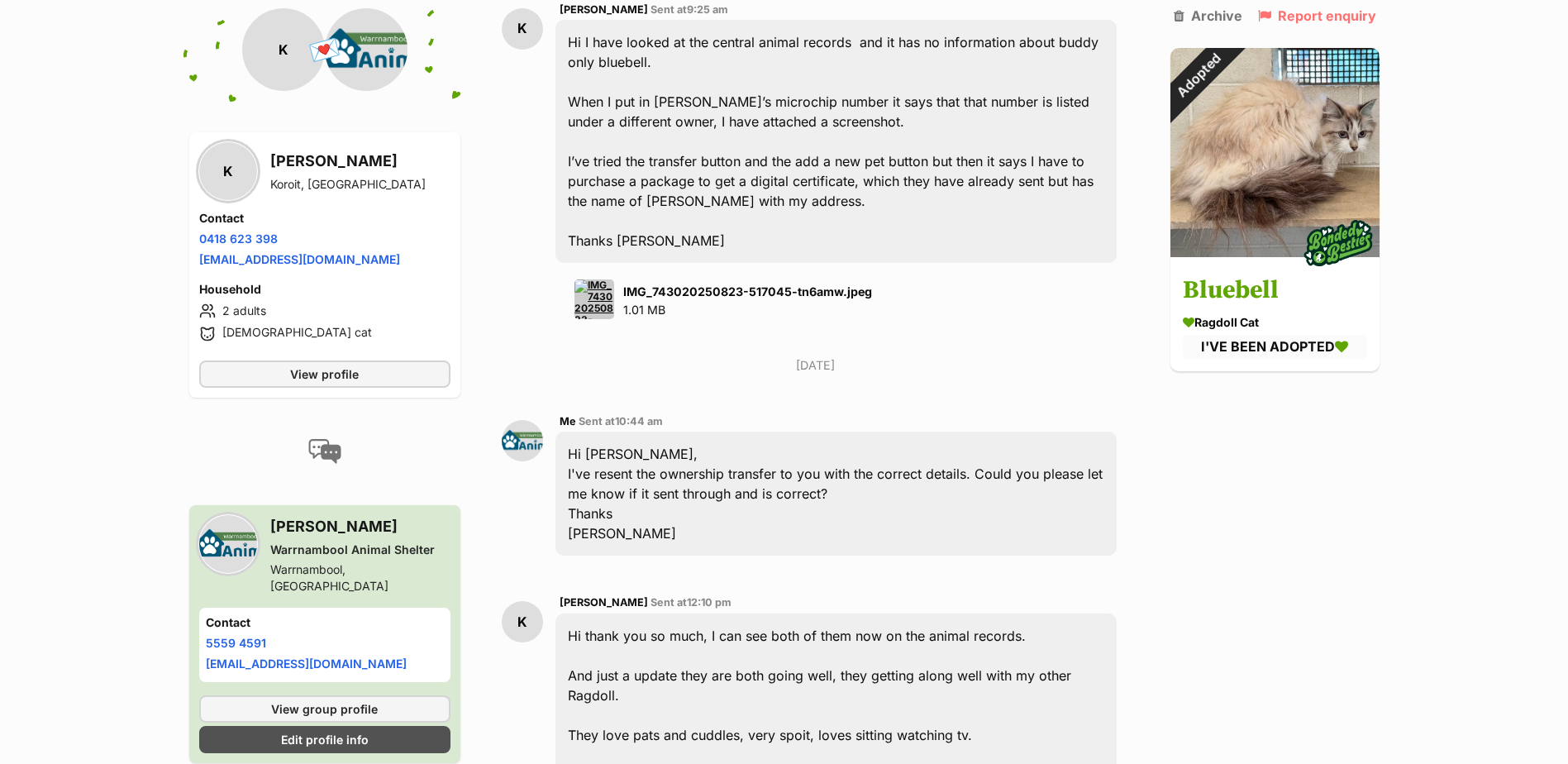
scroll to position [2894, 0]
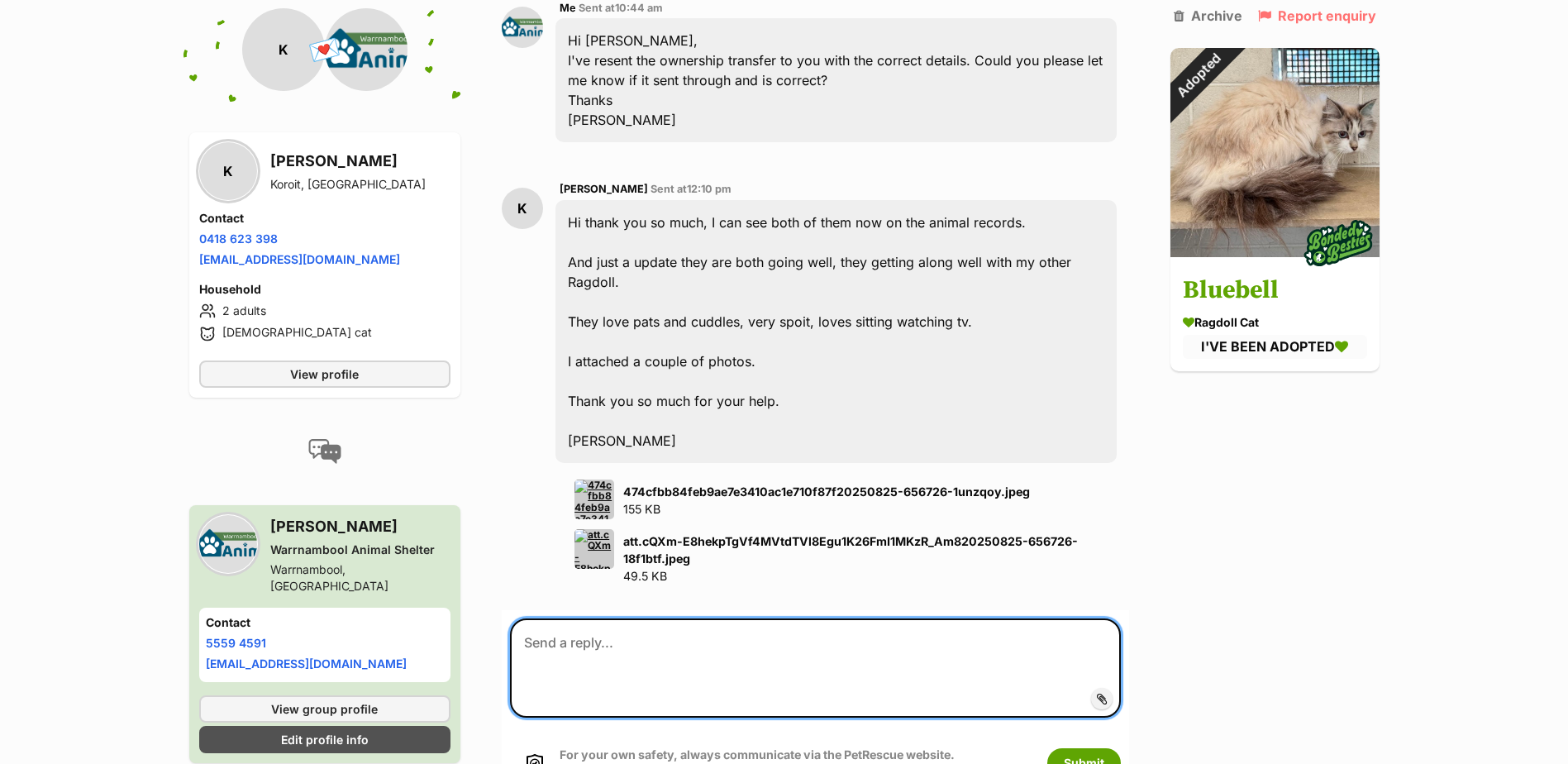
click at [732, 619] on textarea at bounding box center [815, 668] width 610 height 99
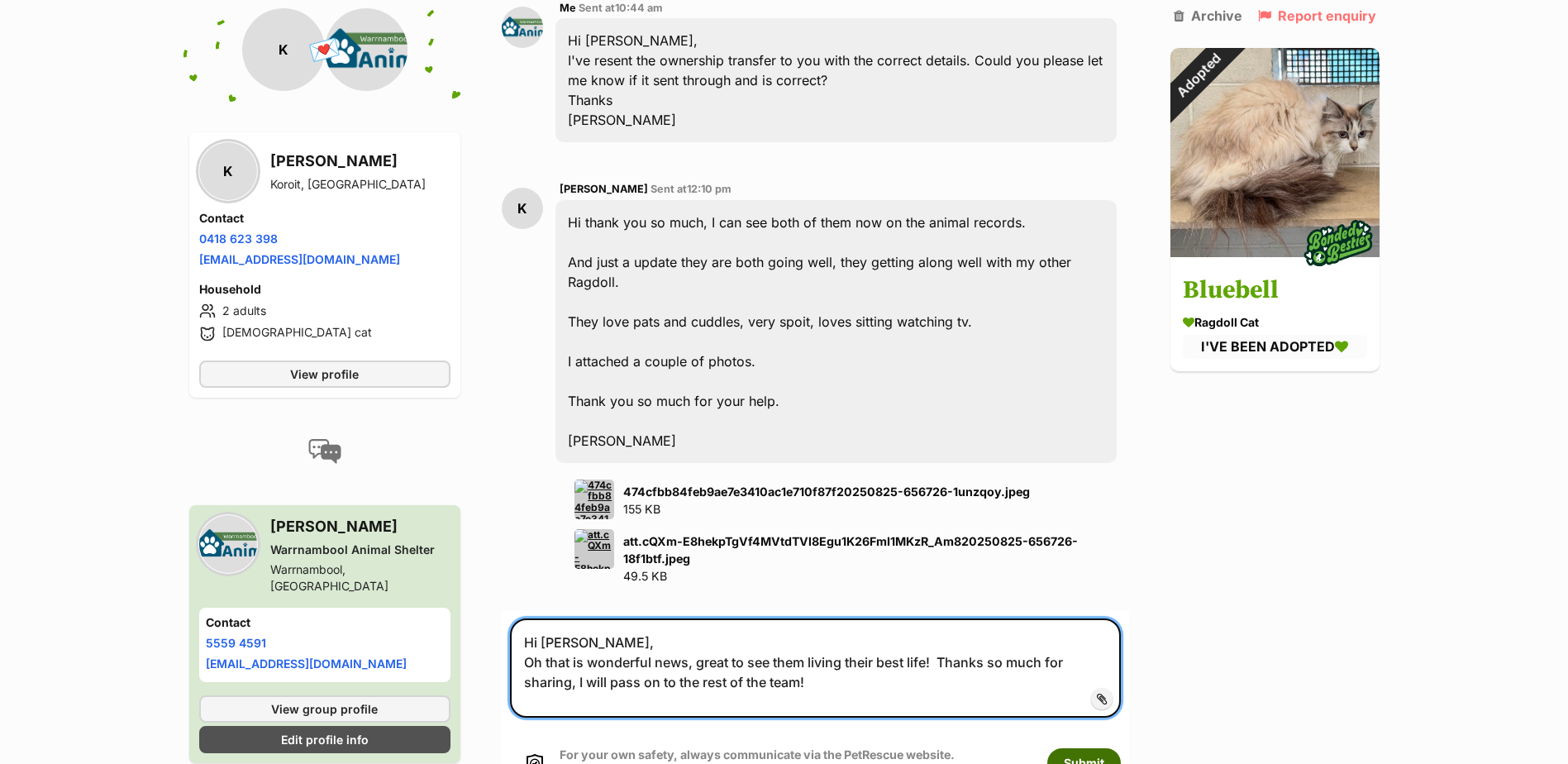
type textarea "Hi Karen, Oh that is wonderful news, great to see them living their best life! …"
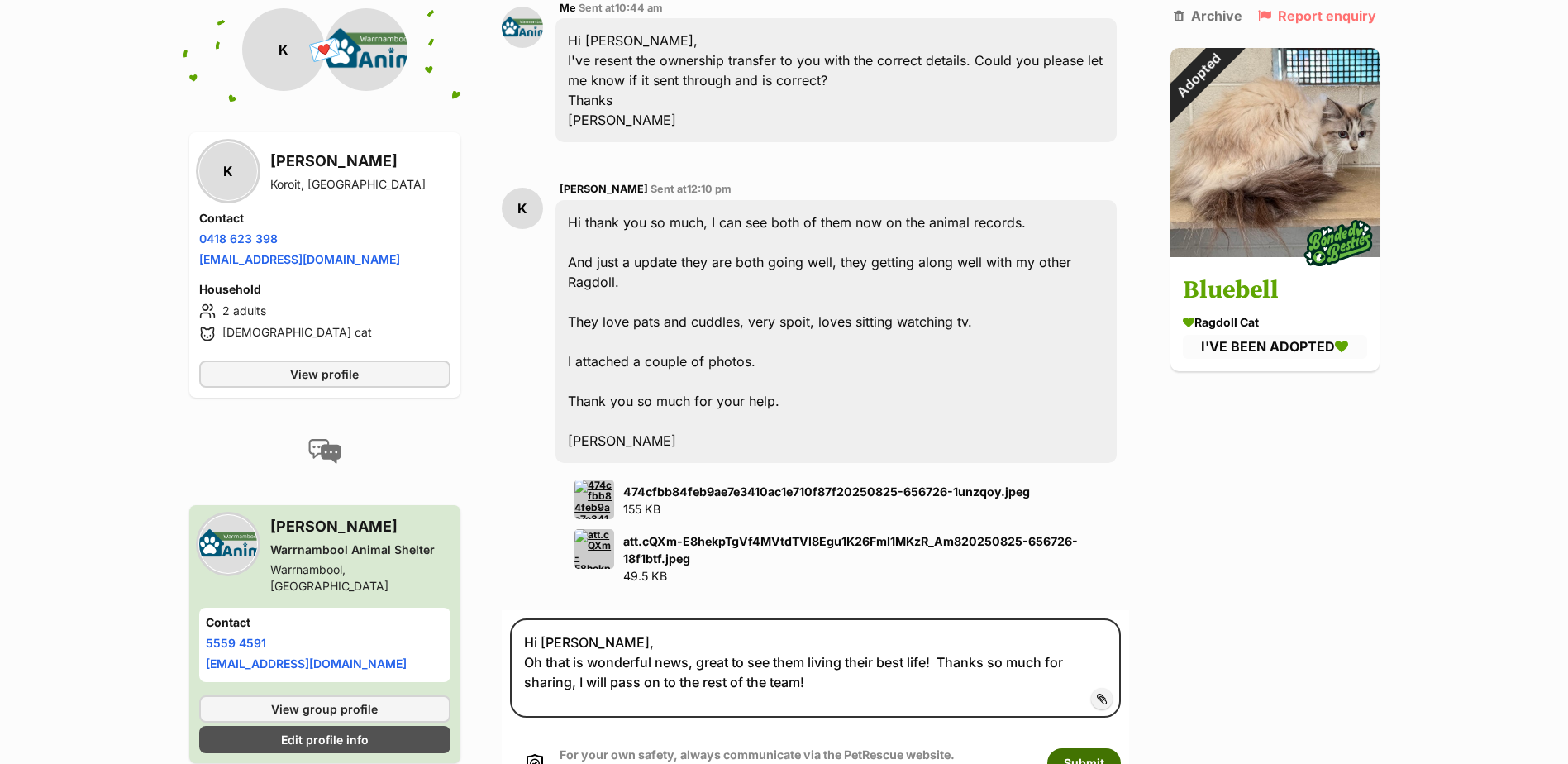
click at [1089, 749] on button "Submit" at bounding box center [1084, 763] width 73 height 30
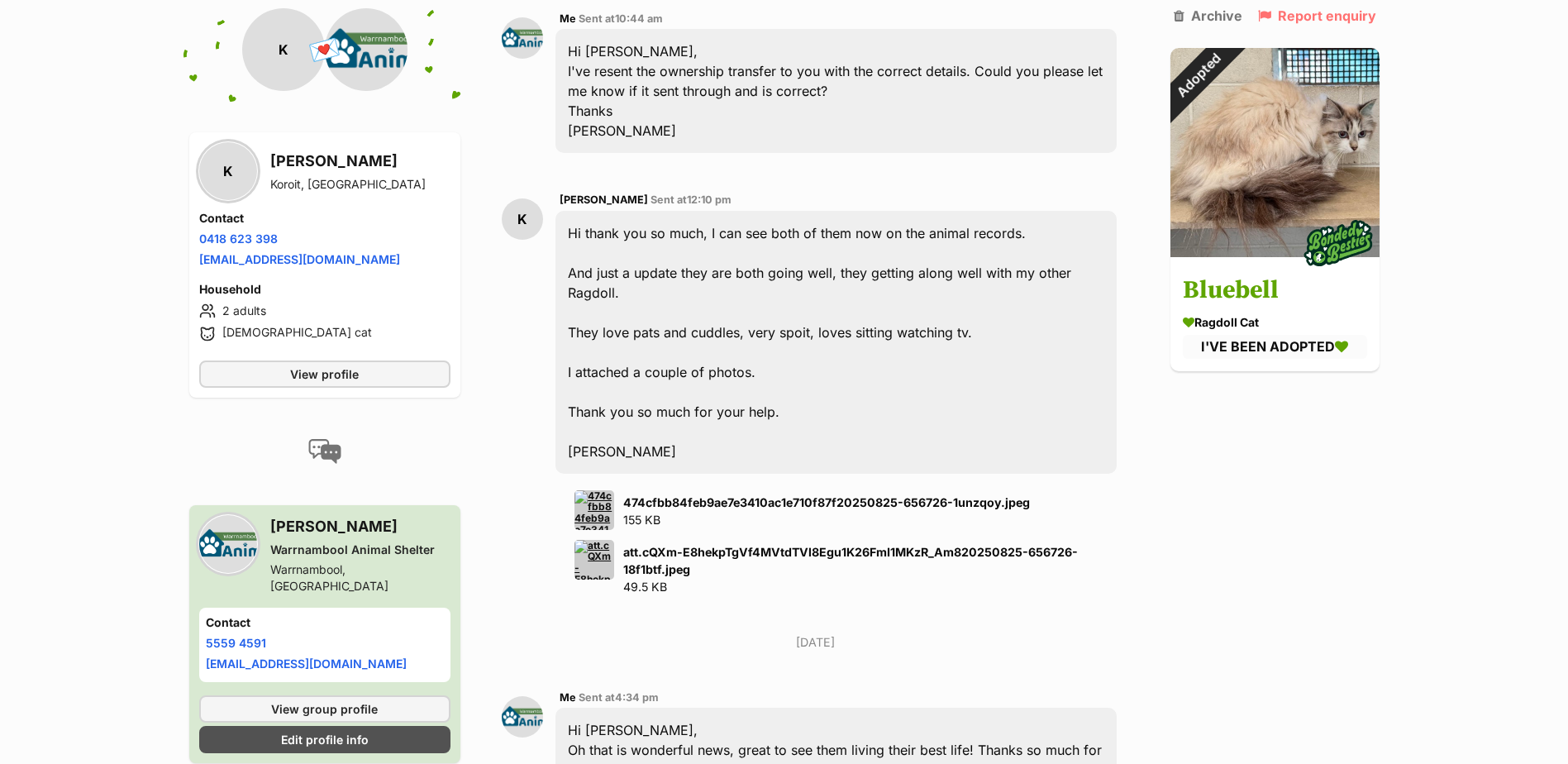
scroll to position [3139, 0]
